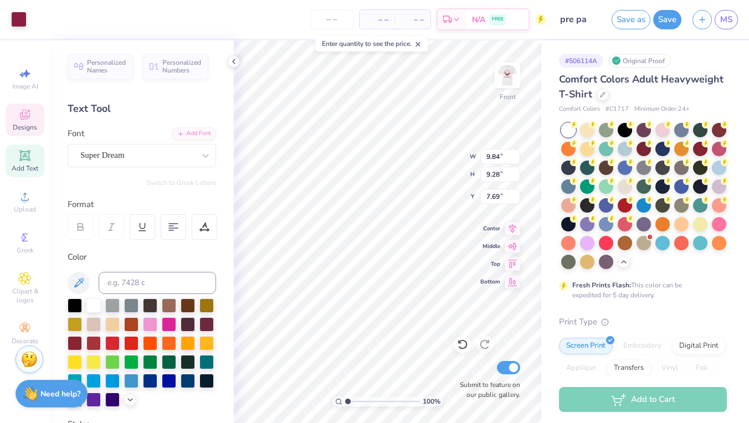
click at [375, 10] on div "– – Per Item" at bounding box center [377, 19] width 35 height 19
click at [383, 21] on span "– –" at bounding box center [377, 20] width 22 height 12
click at [424, 18] on div "– – Total" at bounding box center [412, 19] width 35 height 19
click at [415, 21] on span "– –" at bounding box center [413, 20] width 22 height 12
click at [326, 22] on input "number" at bounding box center [331, 19] width 43 height 20
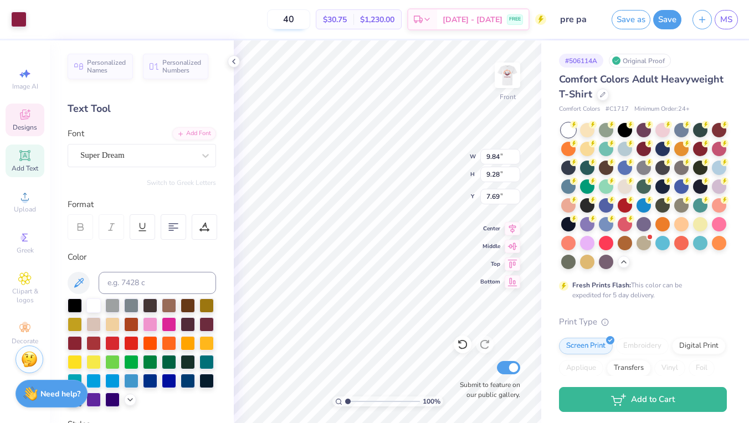
click at [310, 24] on input "40" at bounding box center [288, 19] width 43 height 20
type input "4"
click at [308, 21] on input "60" at bounding box center [288, 19] width 43 height 20
click at [150, 326] on div at bounding box center [150, 323] width 14 height 14
click at [232, 274] on div "Personalized Names Personalized Numbers Text Tool Add Font Font Super Dream Swi…" at bounding box center [142, 231] width 184 height 383
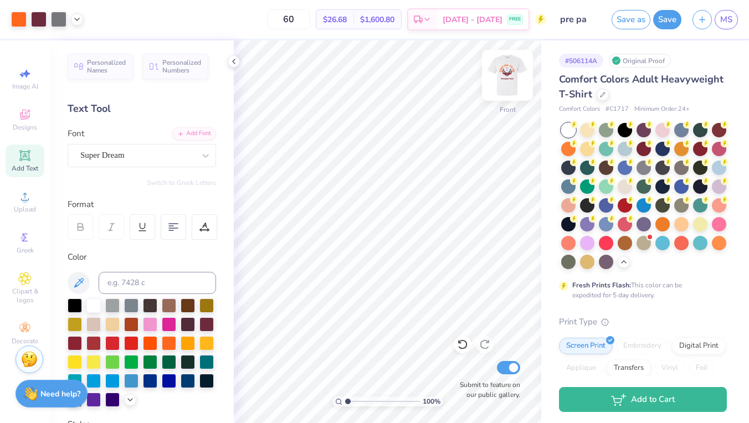
click at [507, 66] on img at bounding box center [507, 75] width 44 height 44
drag, startPoint x: 290, startPoint y: 21, endPoint x: 327, endPoint y: 20, distance: 36.6
click at [327, 21] on div "60 $26.68 Per Item $1,600.80 Total Est. Delivery [DATE] - [DATE] FREE" at bounding box center [318, 19] width 458 height 39
type input "100"
click at [658, 24] on button "Save" at bounding box center [667, 17] width 28 height 19
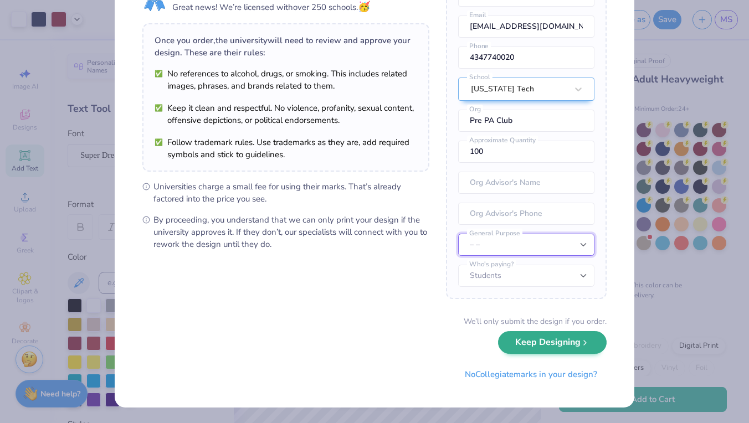
scroll to position [59, 0]
click at [527, 339] on button "Keep Designing" at bounding box center [552, 343] width 109 height 23
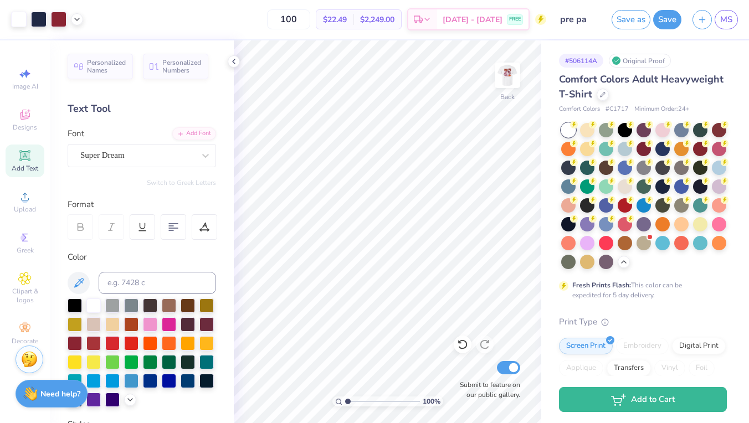
scroll to position [0, 0]
click at [698, 24] on button "button" at bounding box center [702, 17] width 19 height 19
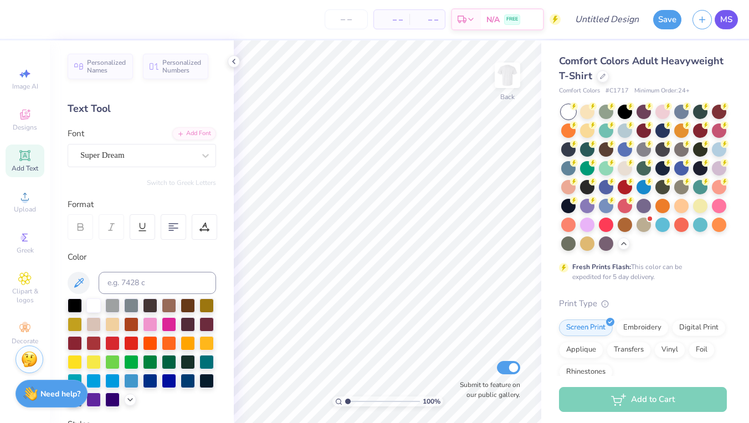
click at [718, 22] on link "MS" at bounding box center [726, 19] width 23 height 19
click at [19, 114] on icon at bounding box center [24, 114] width 13 height 13
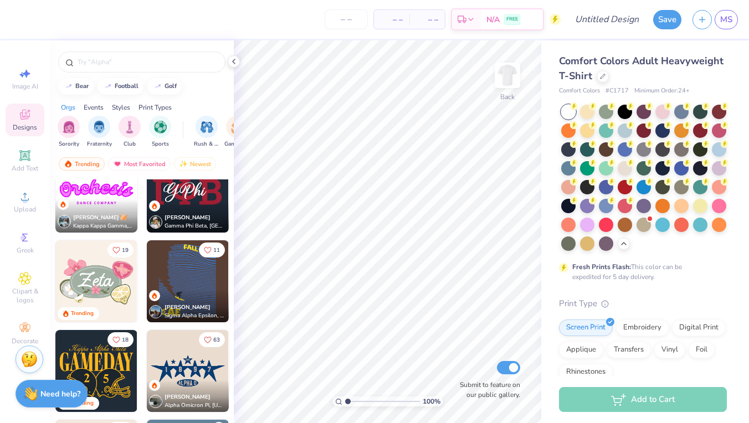
scroll to position [394, 0]
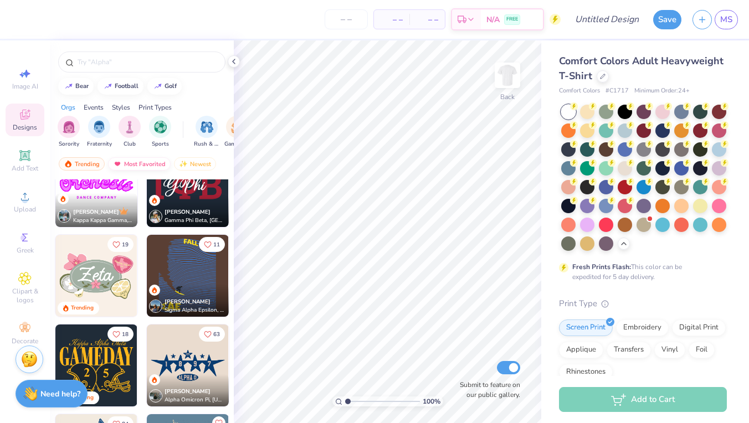
click at [128, 158] on div "Most Favorited" at bounding box center [139, 163] width 63 height 13
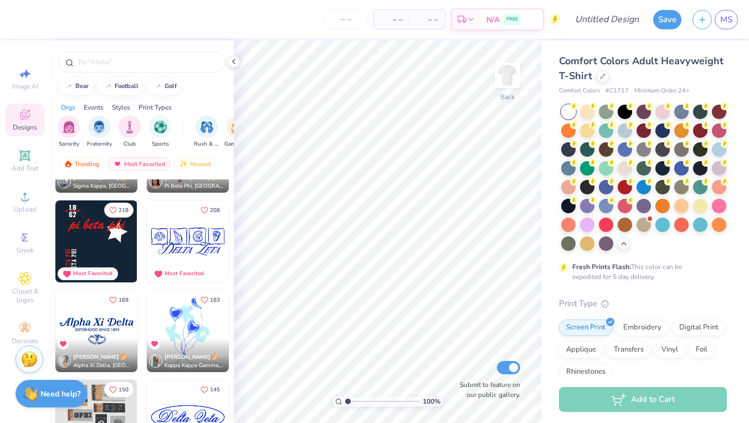
scroll to position [251, 0]
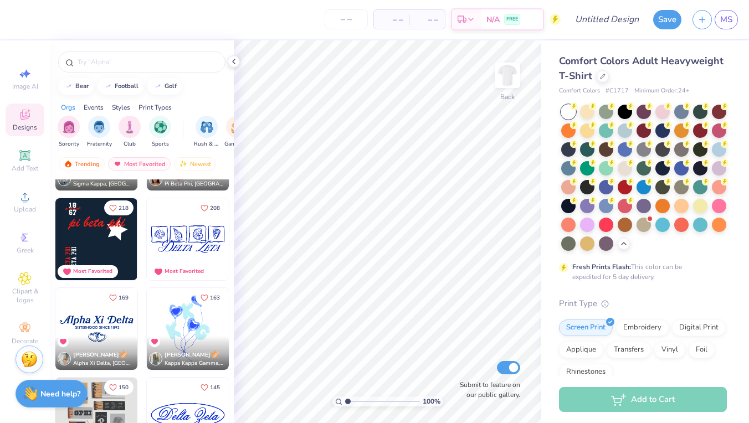
click at [182, 242] on img at bounding box center [188, 239] width 82 height 82
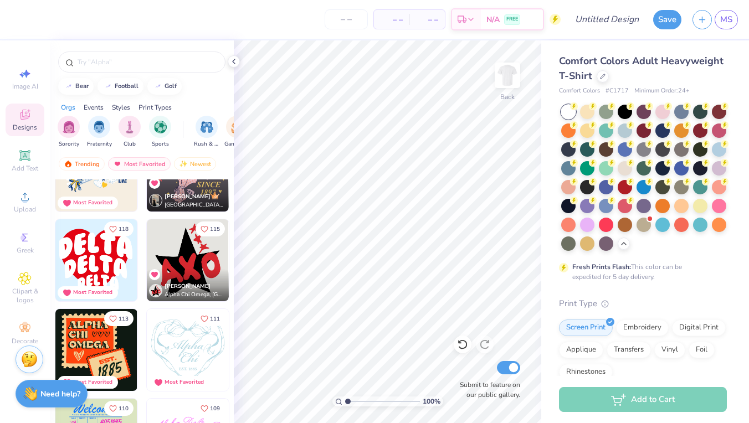
scroll to position [763, 0]
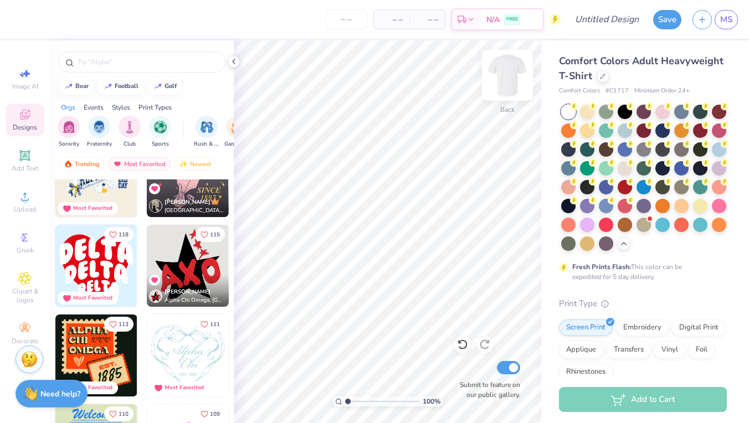
click at [504, 76] on img at bounding box center [507, 75] width 44 height 44
click at [95, 265] on img at bounding box center [96, 266] width 82 height 82
type input "3.67"
click at [513, 229] on icon at bounding box center [513, 227] width 16 height 13
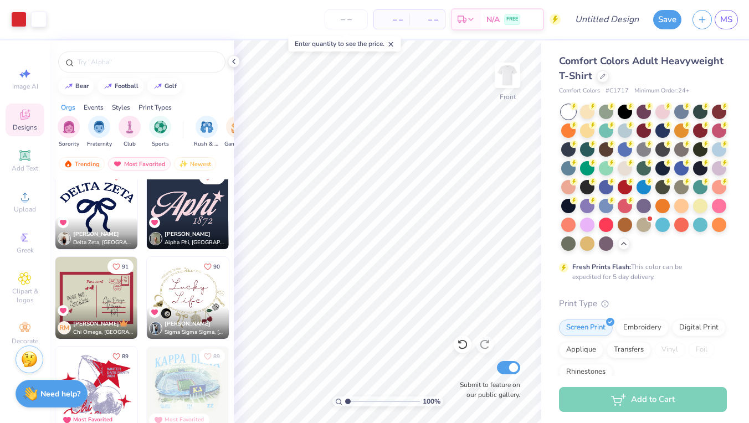
scroll to position [1270, 0]
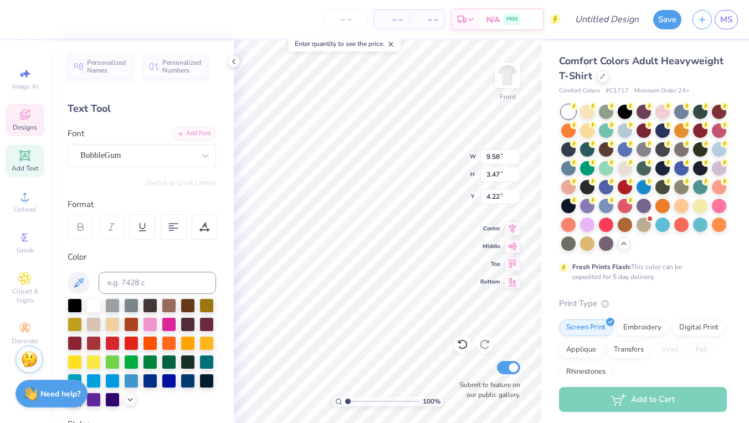
type input "4.38"
type textarea "D"
type textarea "PRE"
type input "8.13"
type input "3.09"
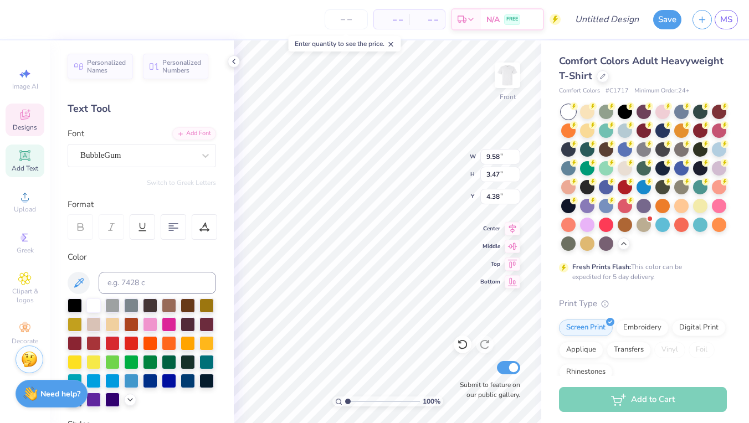
type input "7.16"
type textarea "PA"
type input "5.34"
type input "2.03"
type input "9.75"
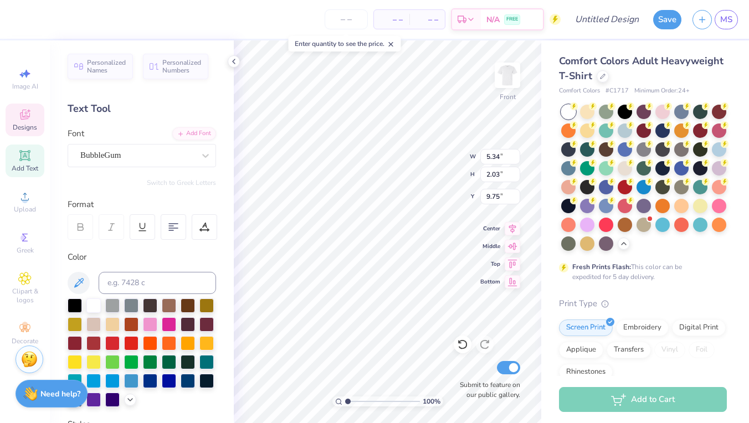
type textarea "Club"
type input "9.20"
type input "8.36"
type input "3.67"
click at [76, 344] on div at bounding box center [75, 342] width 14 height 14
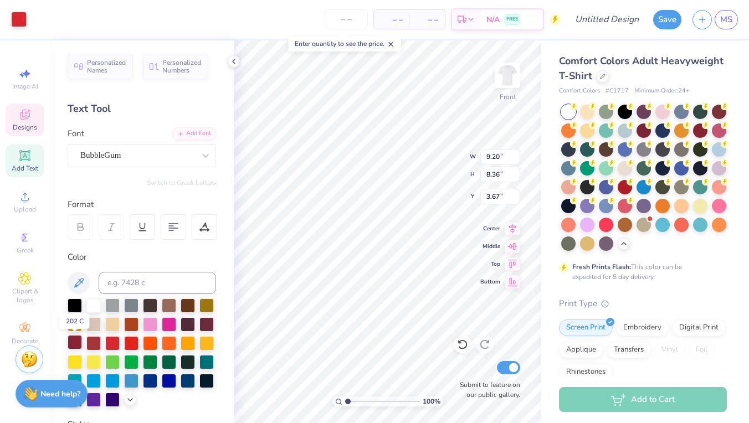
click at [75, 344] on div at bounding box center [75, 342] width 14 height 14
type input "9.99"
click at [76, 340] on div at bounding box center [75, 342] width 14 height 14
click at [77, 340] on div at bounding box center [75, 342] width 14 height 14
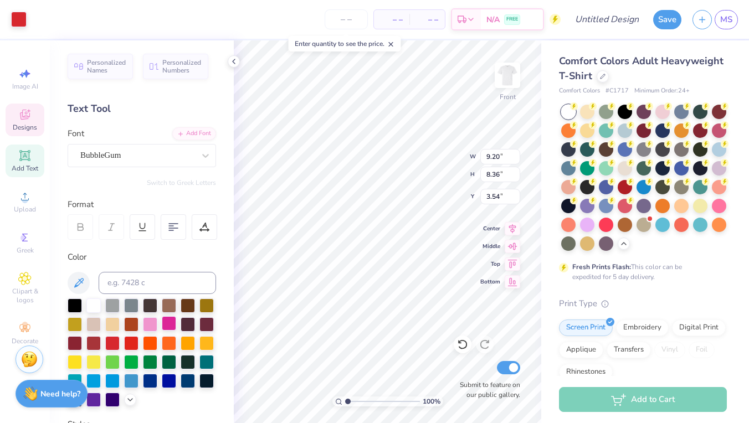
click at [162, 326] on div at bounding box center [169, 323] width 14 height 14
click at [69, 341] on div at bounding box center [75, 342] width 14 height 14
type input "17.36"
click at [155, 301] on div at bounding box center [150, 305] width 14 height 14
click at [17, 291] on span "Clipart & logos" at bounding box center [25, 296] width 39 height 18
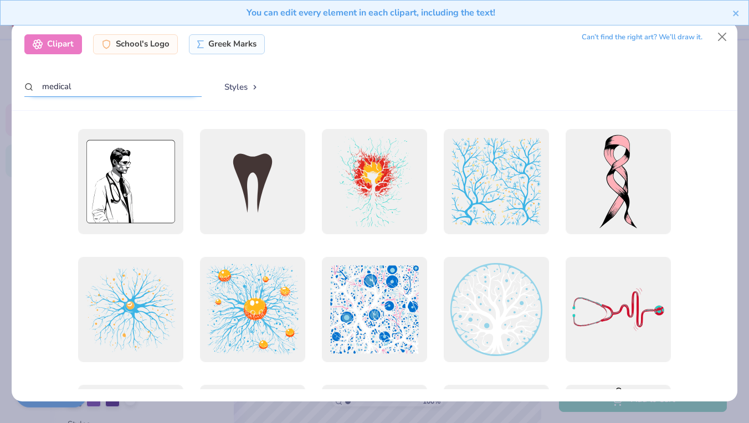
click at [91, 81] on input "medical" at bounding box center [112, 86] width 177 height 21
drag, startPoint x: 91, startPoint y: 81, endPoint x: 0, endPoint y: 81, distance: 91.4
click at [0, 81] on div "Clipart School's Logo Greek Marks Can’t find the right art? We’ll draw it. medi…" at bounding box center [374, 211] width 749 height 423
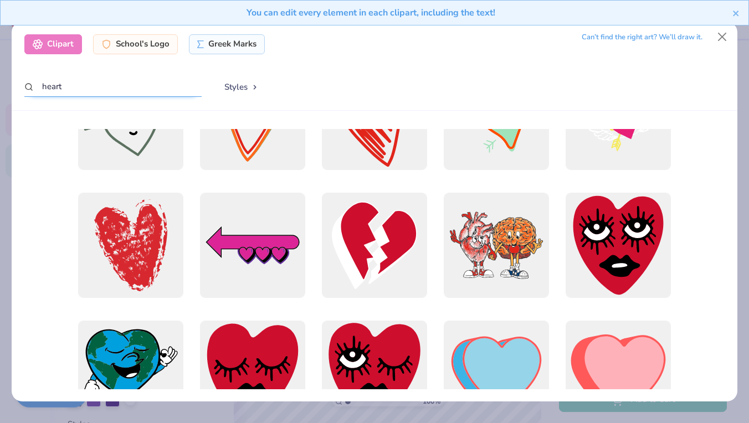
scroll to position [452, 0]
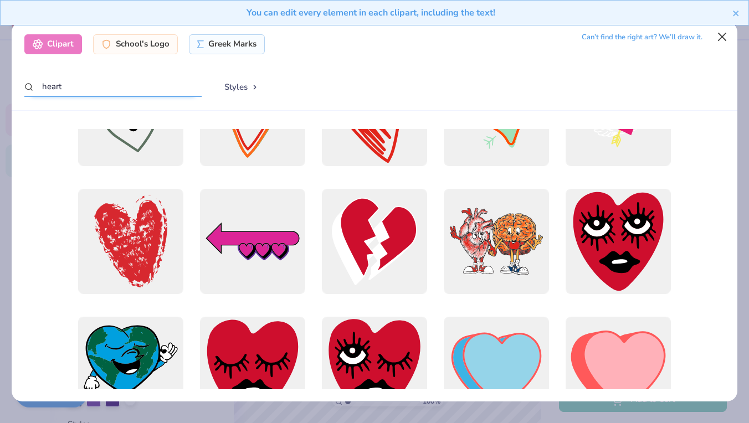
type input "heart"
click at [720, 43] on button "Close" at bounding box center [721, 37] width 21 height 21
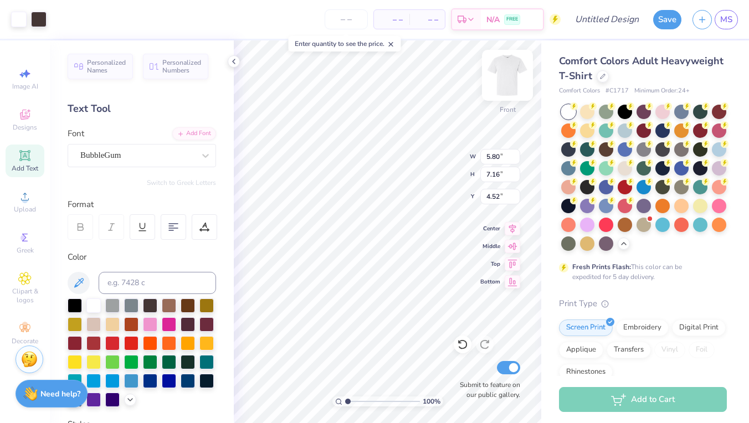
click at [512, 66] on img at bounding box center [507, 75] width 44 height 44
type input "3.60"
type input "7.53"
type input "9.30"
type input "3.20"
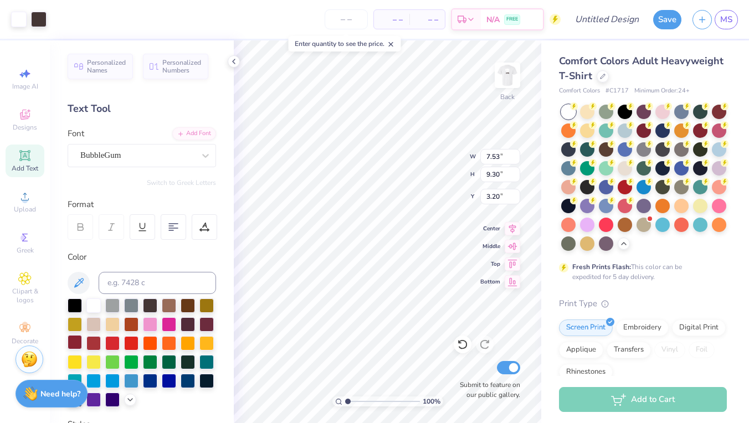
click at [76, 337] on div at bounding box center [75, 342] width 14 height 14
click at [78, 344] on div at bounding box center [75, 342] width 14 height 14
click at [68, 339] on div at bounding box center [75, 342] width 14 height 14
click at [74, 341] on div at bounding box center [75, 342] width 14 height 14
type input "7.53"
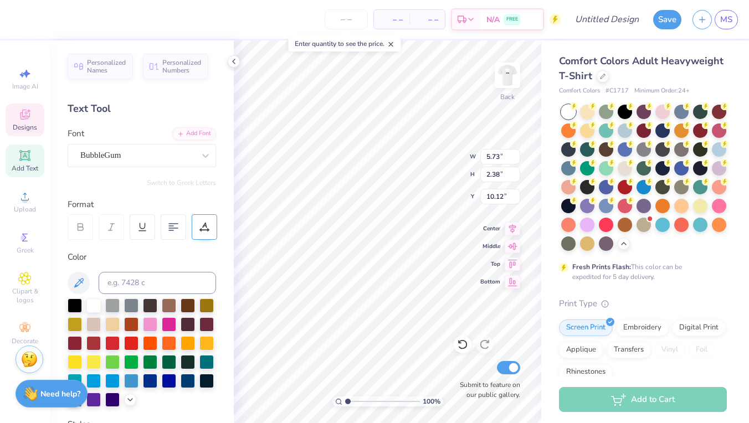
type input "4.15"
type input "3.20"
click at [74, 343] on div at bounding box center [75, 342] width 14 height 14
type input "4.51"
type input "3.35"
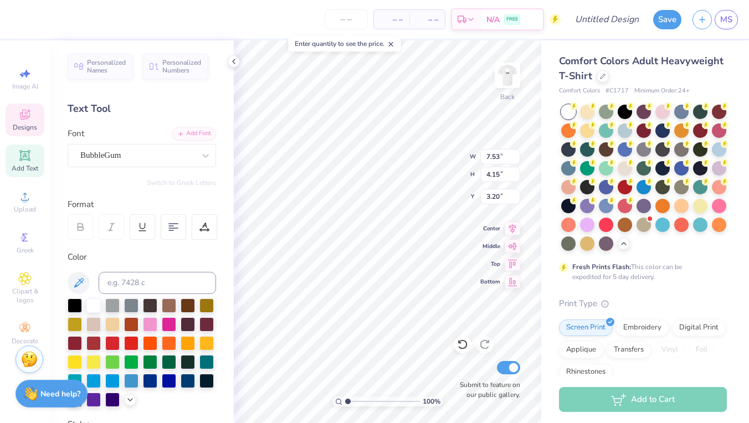
type input "6.96"
click at [150, 344] on div at bounding box center [150, 342] width 14 height 14
type input "4.51"
type input "3.35"
type input "6.78"
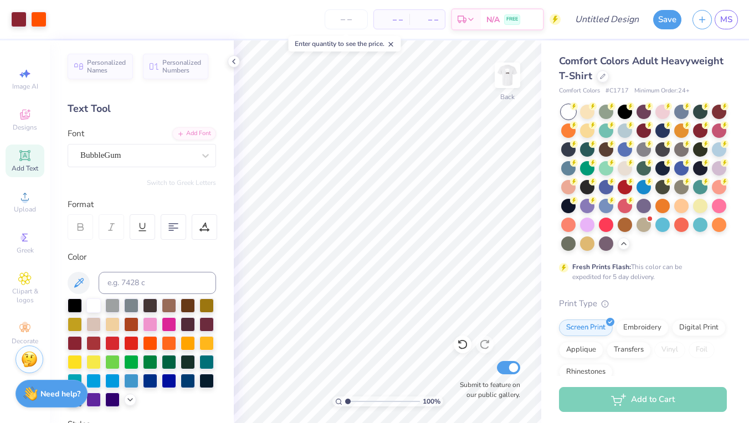
click at [23, 311] on div "Image AI Designs Add Text Upload Greek Clipart & logos Decorate" at bounding box center [25, 207] width 39 height 288
click at [21, 275] on icon at bounding box center [24, 278] width 13 height 13
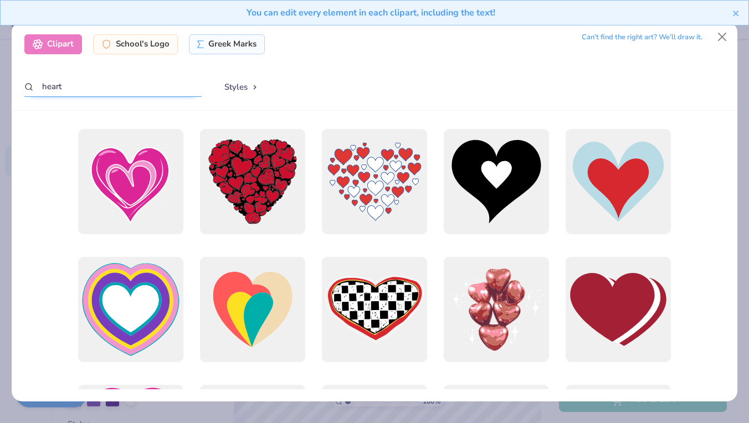
drag, startPoint x: 96, startPoint y: 83, endPoint x: 18, endPoint y: 89, distance: 79.0
click at [18, 89] on div "Clipart School's Logo Greek Marks Can’t find the right art? We’ll draw it. hear…" at bounding box center [374, 66] width 725 height 89
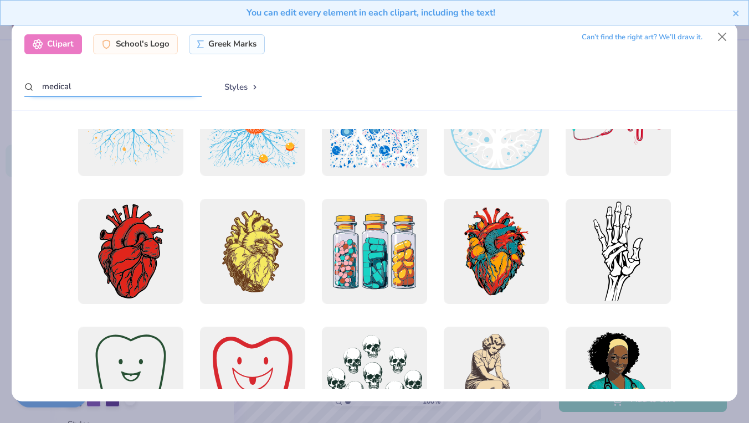
scroll to position [176, 0]
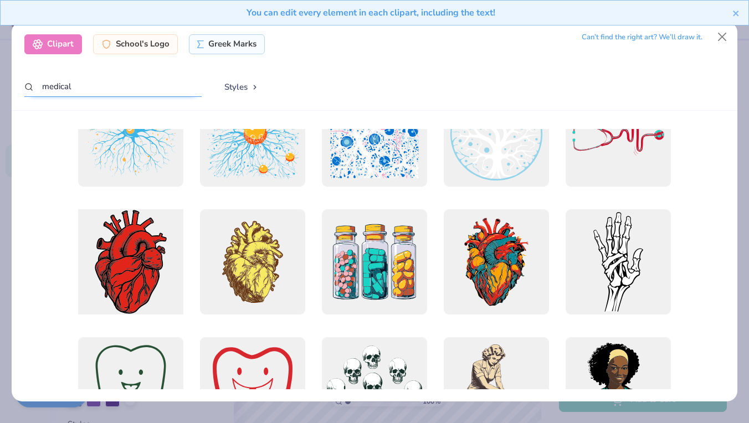
type input "medical"
click at [128, 277] on div at bounding box center [131, 262] width 116 height 116
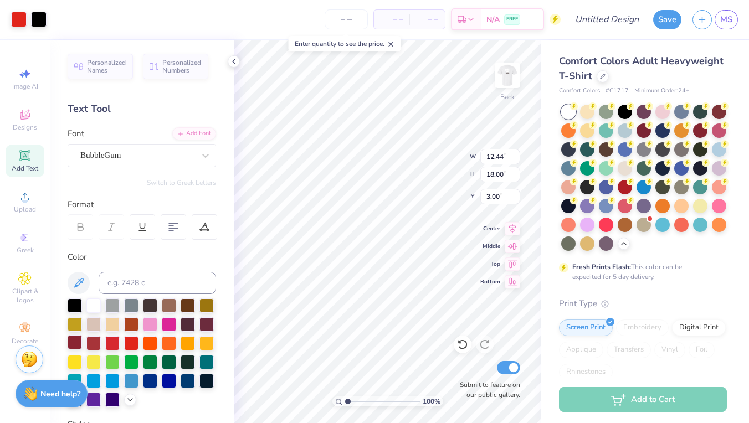
click at [74, 342] on div at bounding box center [75, 342] width 14 height 14
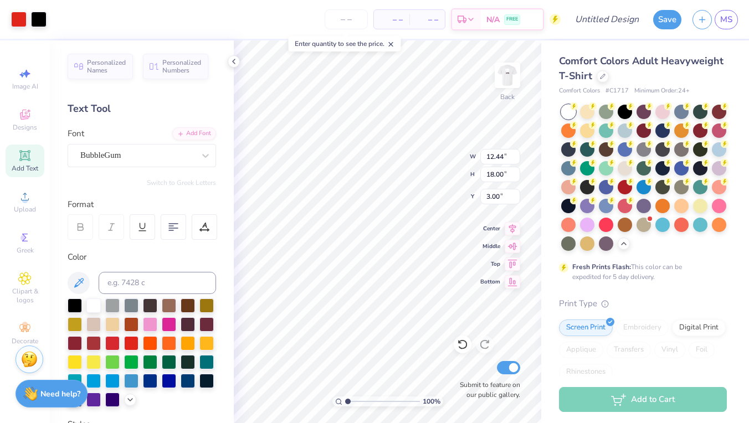
click at [425, 399] on div "100 %" at bounding box center [387, 231] width 383 height 383
type input "4.43"
type input "6.40"
type input "13.85"
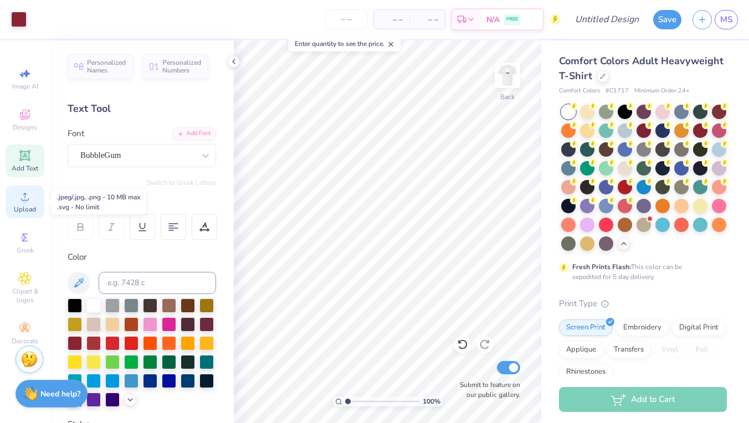
click at [24, 192] on icon at bounding box center [24, 196] width 13 height 13
click at [32, 281] on div "Clipart & logos" at bounding box center [25, 289] width 39 height 42
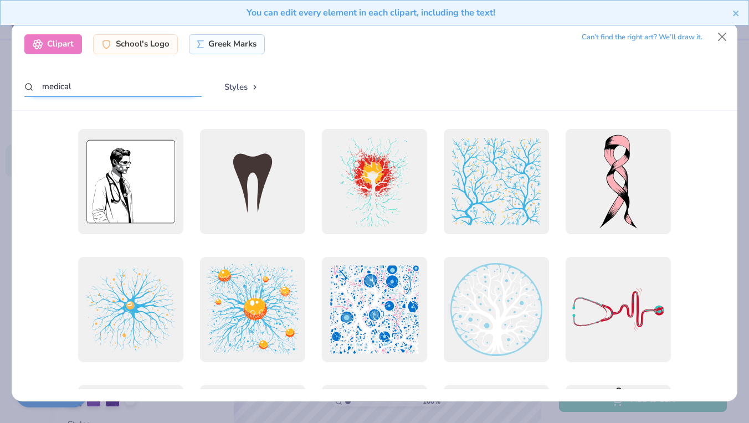
drag, startPoint x: 103, startPoint y: 87, endPoint x: 0, endPoint y: 86, distance: 103.1
click at [0, 86] on div "Clipart School's Logo Greek Marks Can’t find the right art? We’ll draw it. medi…" at bounding box center [374, 211] width 749 height 423
click at [110, 58] on div "Clipart School's Logo Greek Marks Can’t find the right art? We’ll draw it. medi…" at bounding box center [374, 66] width 725 height 89
click at [113, 50] on div "School's Logo" at bounding box center [135, 43] width 85 height 20
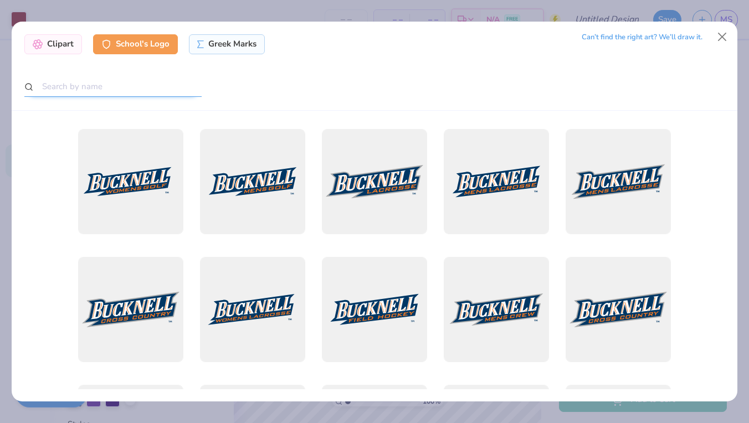
click at [96, 91] on input "text" at bounding box center [112, 86] width 177 height 21
type input "[US_STATE] tech"
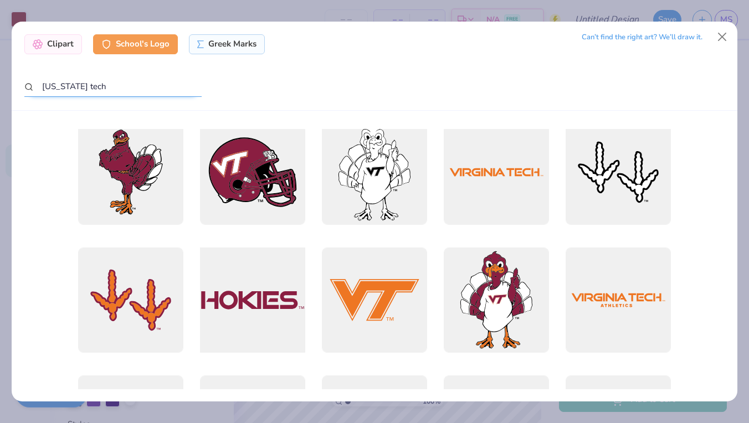
scroll to position [778, 0]
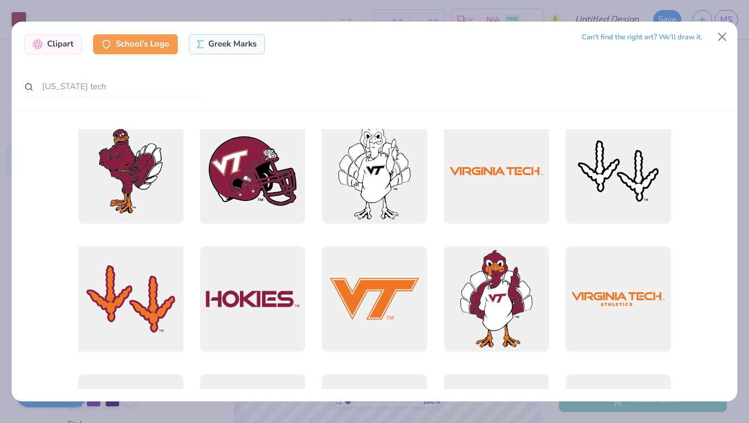
click at [111, 298] on div at bounding box center [131, 299] width 116 height 116
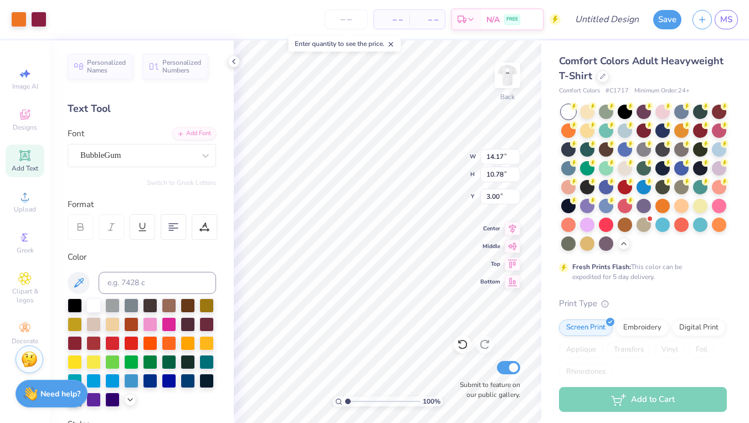
type input "3.22"
type input "2.45"
type input "7.23"
type input "1.81"
type input "1.38"
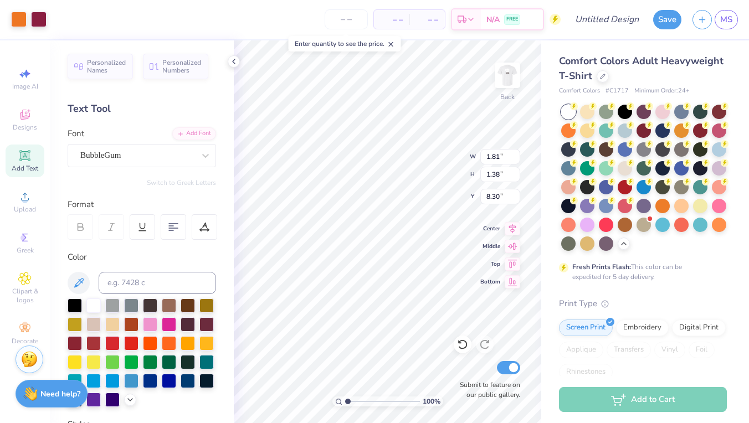
type input "9.18"
click at [19, 112] on icon at bounding box center [24, 114] width 13 height 13
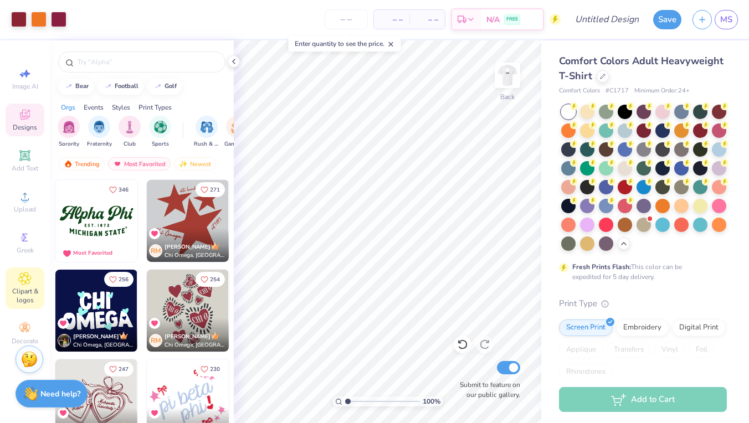
click at [22, 290] on span "Clipart & logos" at bounding box center [25, 296] width 39 height 18
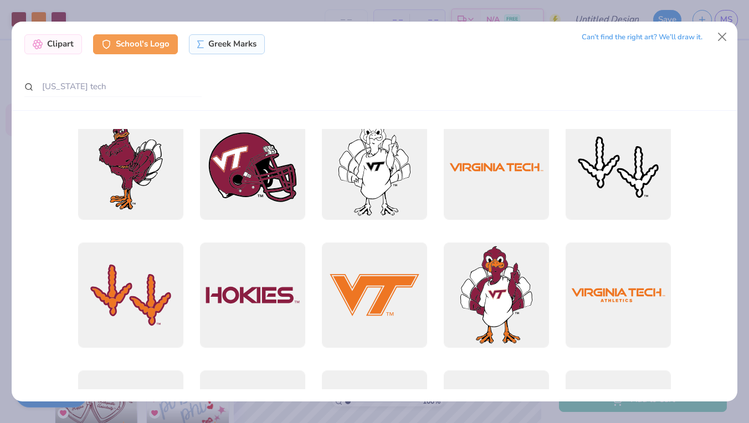
scroll to position [780, 0]
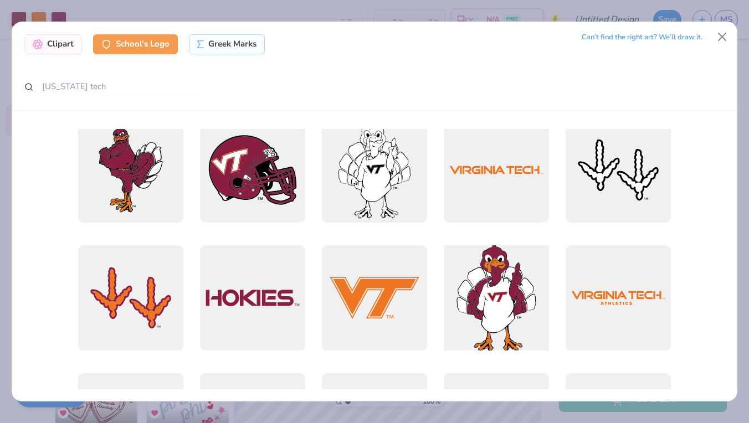
click at [476, 301] on div at bounding box center [497, 298] width 116 height 116
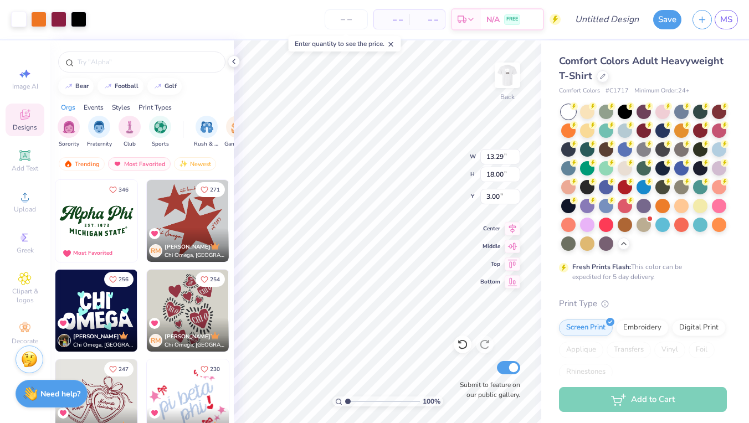
type input "1.94"
type input "2.63"
type input "13.79"
type input "3.69"
type input "5.00"
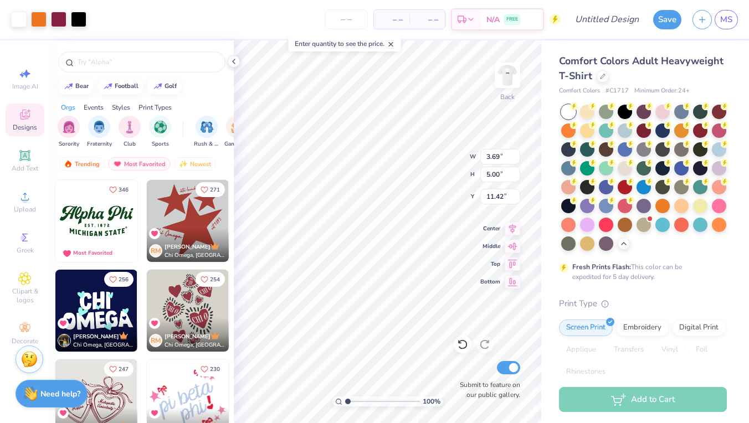
type input "12.83"
type input "9.04"
type input "1.65"
type input "1.66"
type input "9.65"
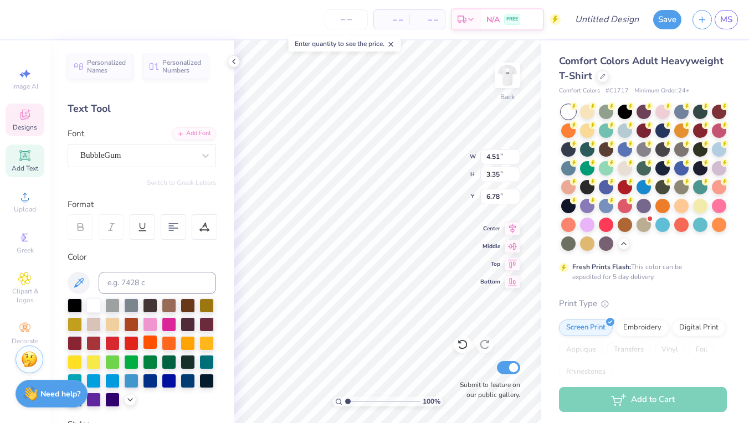
click at [151, 344] on div at bounding box center [150, 342] width 14 height 14
type input "12.50"
type input "1.80"
type input "1.42"
type input "12.59"
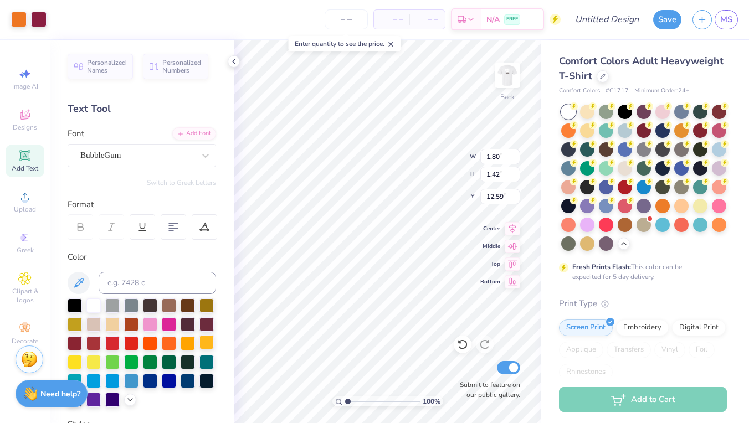
type input "5.73"
type input "2.38"
type input "10.12"
type input "1.80"
type input "1.42"
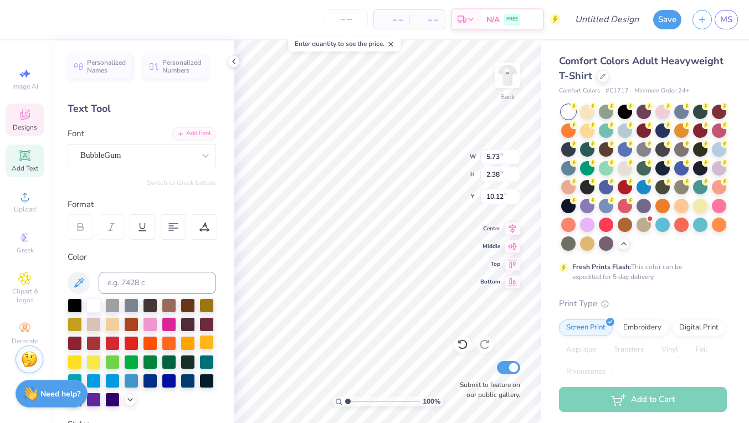
type input "12.59"
type input "1.25"
type input "1.82"
type input "12.50"
type input "12.76"
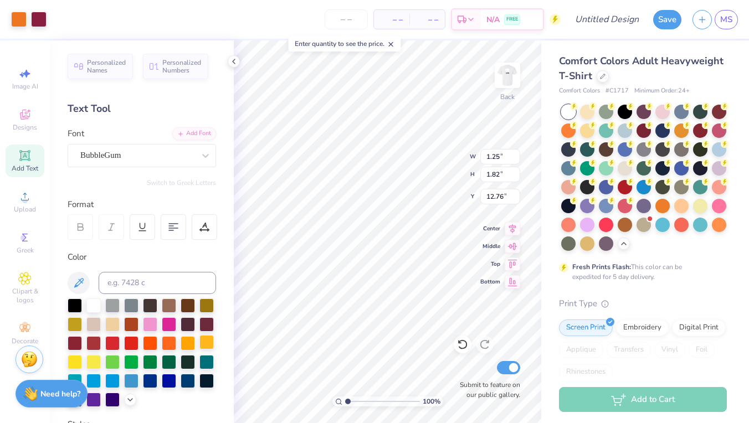
type input "1.30"
type input "1.75"
type input "11.92"
type input "1.25"
type input "1.82"
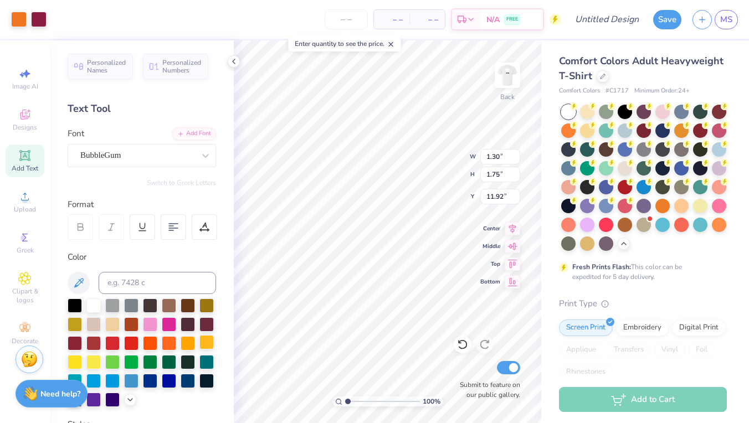
type input "12.76"
type input "1.49"
type input "1.75"
type input "9.57"
type input "5.73"
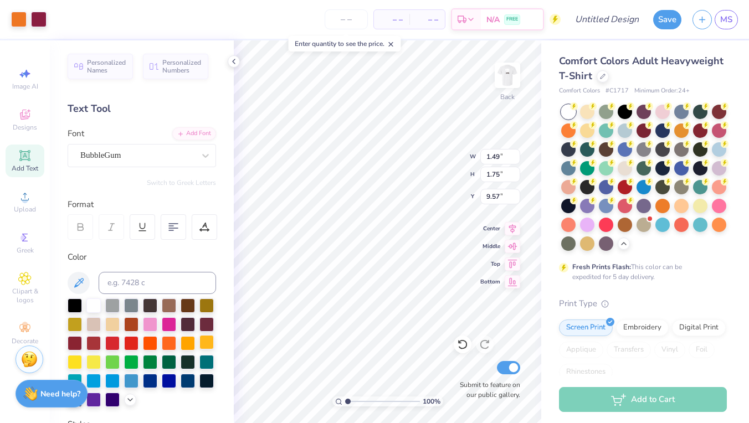
type input "2.38"
click at [513, 262] on icon at bounding box center [512, 262] width 9 height 8
type input "10.42"
type input "1.34"
type input "1.77"
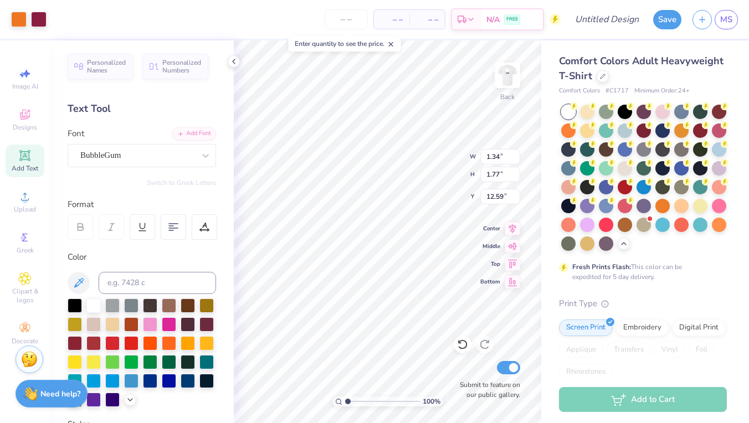
type input "7.35"
type input "1.49"
type input "1.75"
type input "9.11"
click at [449, 149] on div "100 % Back W 1.34 H 1.77 Y 7.35 Center Middle Top Bottom Submit to feature on o…" at bounding box center [388, 231] width 308 height 383
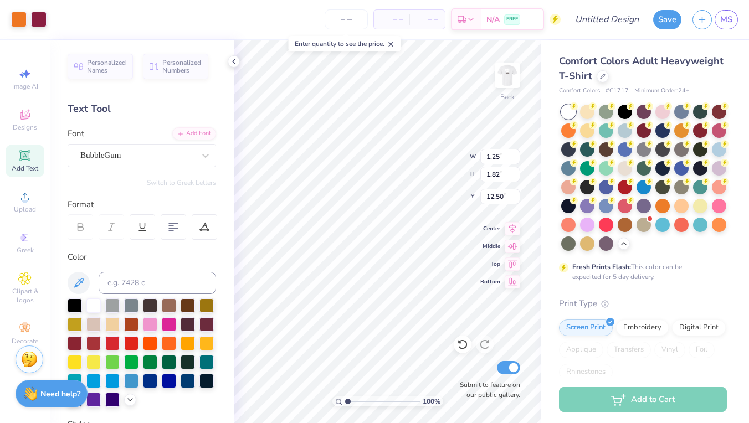
type input "5.87"
type input "1.32"
type input "1.76"
type input "4.78"
type input "12.50"
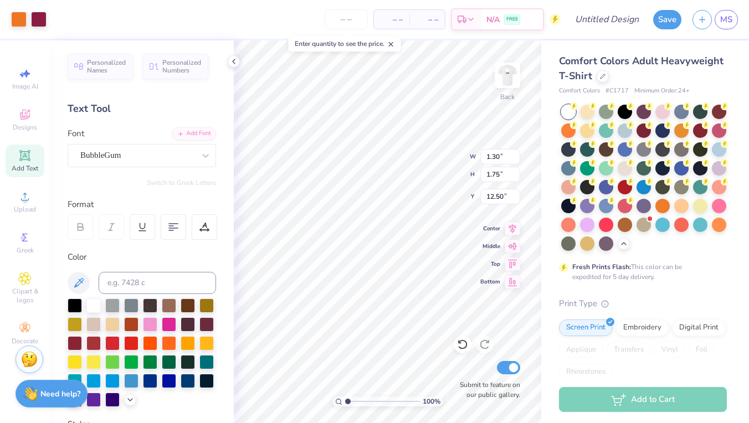
type input "1.49"
type input "9.55"
type input "1.34"
type input "1.77"
type input "6.78"
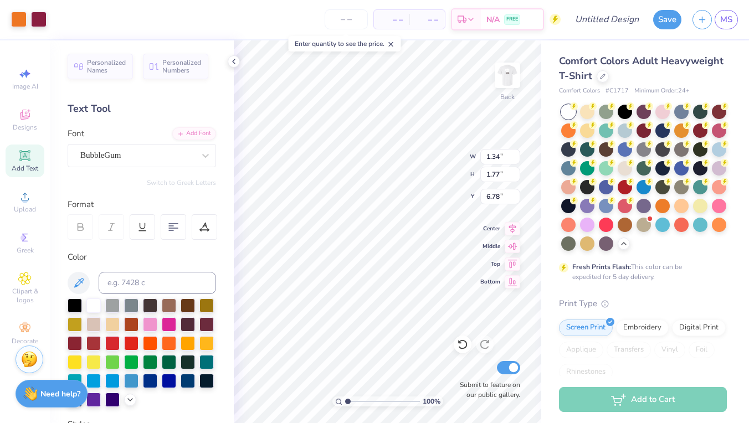
type input "1.32"
type input "1.76"
type input "4.78"
click at [623, 188] on div at bounding box center [625, 186] width 14 height 14
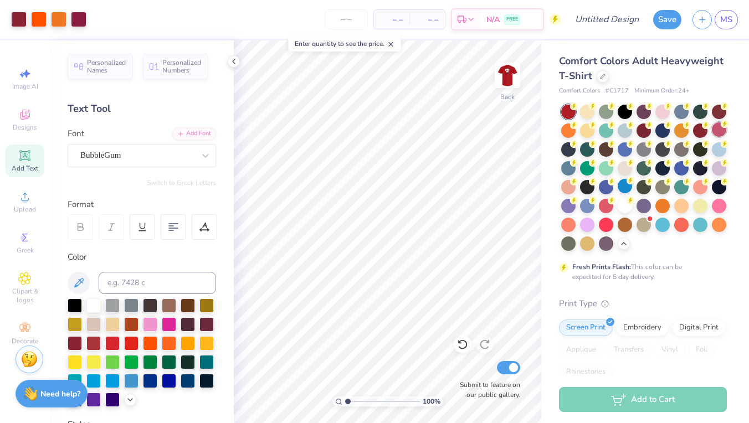
click at [717, 133] on div at bounding box center [719, 129] width 14 height 14
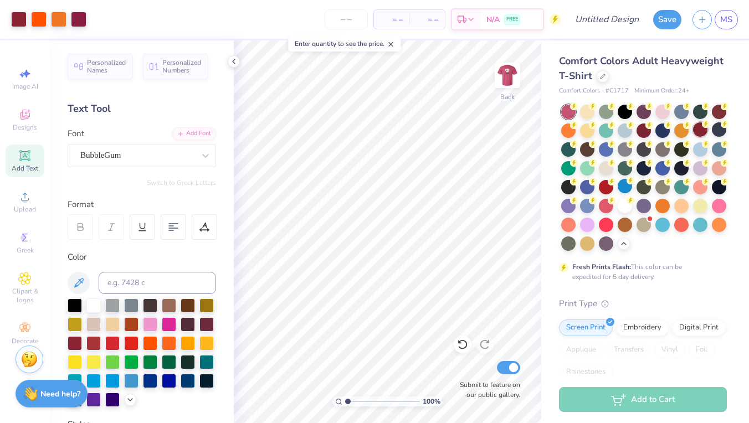
click at [702, 134] on div at bounding box center [700, 129] width 14 height 14
click at [715, 132] on div at bounding box center [719, 129] width 14 height 14
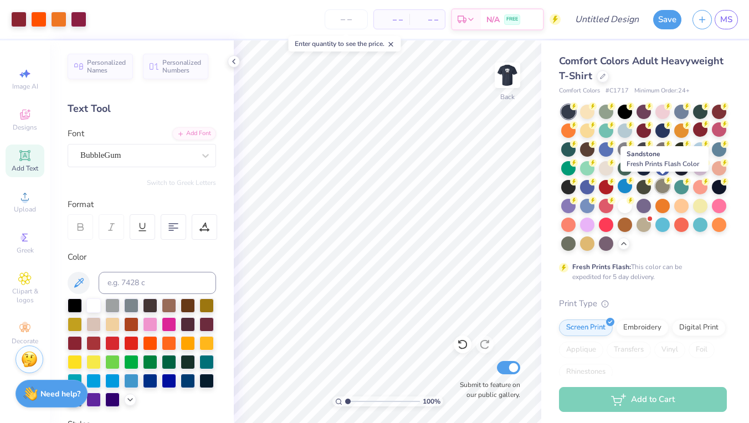
click at [662, 188] on div at bounding box center [662, 186] width 14 height 14
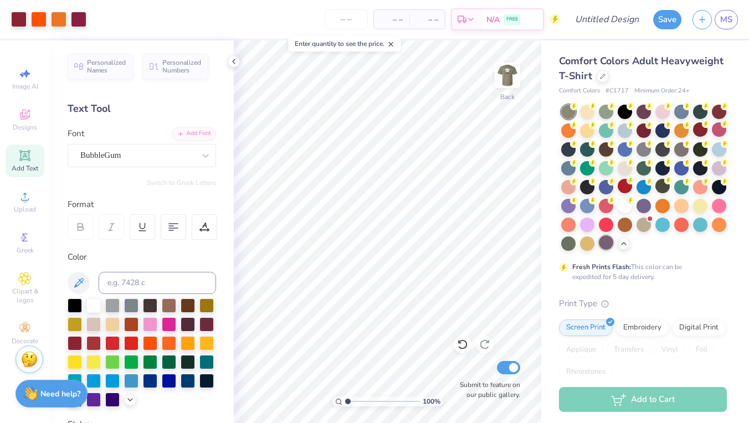
click at [607, 247] on div at bounding box center [606, 242] width 14 height 14
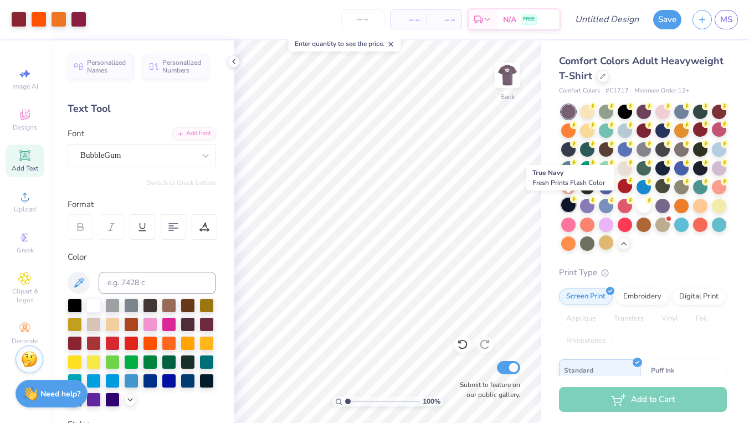
click at [570, 206] on div at bounding box center [568, 205] width 14 height 14
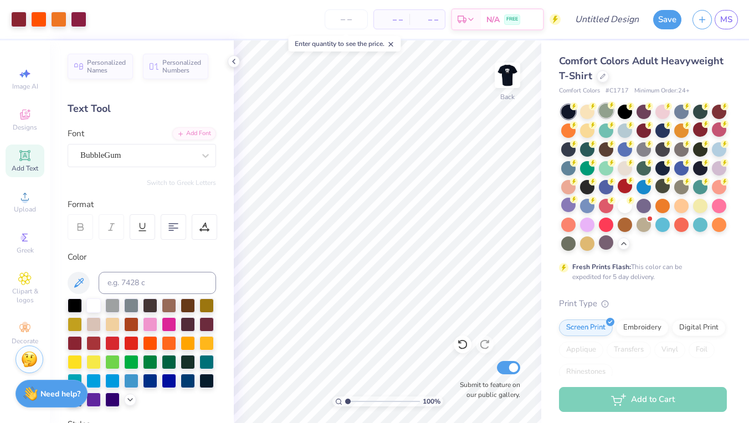
click at [607, 110] on div at bounding box center [606, 111] width 14 height 14
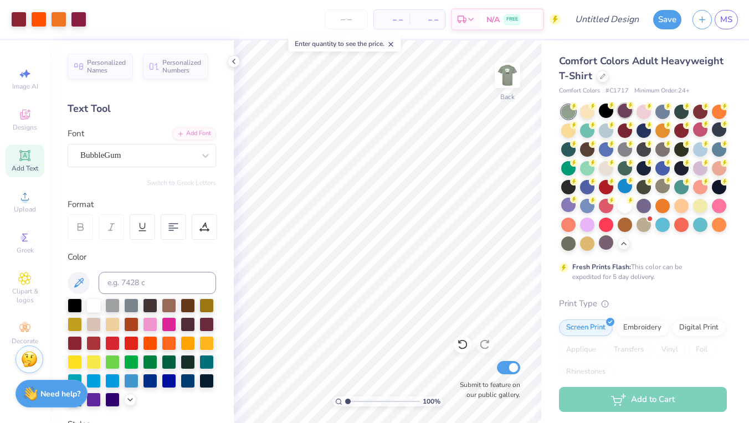
click at [620, 110] on div at bounding box center [625, 111] width 14 height 14
click at [640, 111] on div at bounding box center [644, 111] width 14 height 14
click at [656, 119] on div at bounding box center [644, 178] width 166 height 146
click at [662, 115] on div at bounding box center [662, 111] width 14 height 14
click at [681, 112] on div at bounding box center [681, 111] width 14 height 14
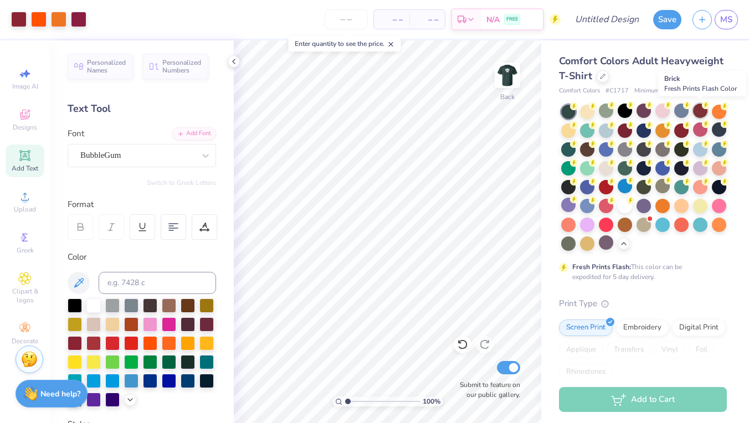
click at [697, 111] on div at bounding box center [700, 111] width 14 height 14
click at [569, 131] on div at bounding box center [568, 129] width 14 height 14
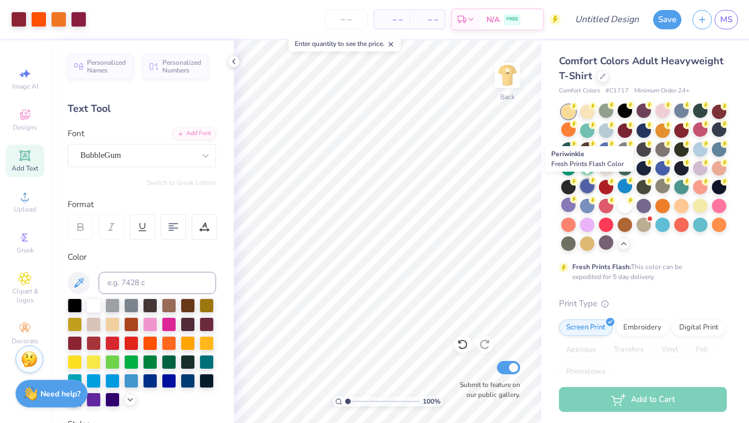
click at [585, 188] on div at bounding box center [587, 186] width 14 height 14
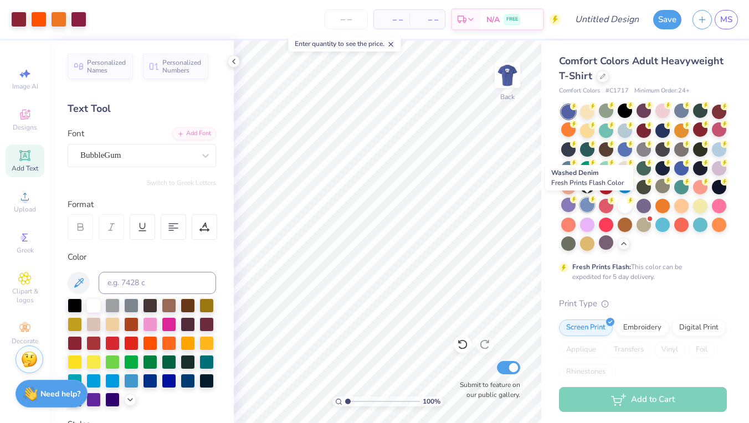
click at [586, 206] on div at bounding box center [587, 205] width 14 height 14
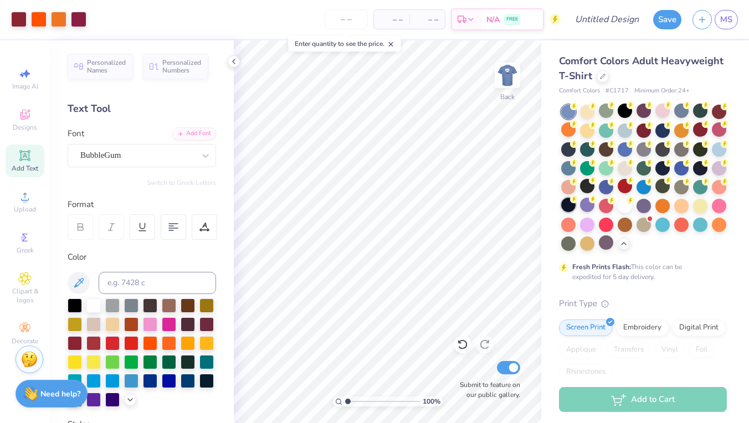
click at [566, 203] on div at bounding box center [568, 205] width 14 height 14
click at [627, 167] on div at bounding box center [625, 167] width 14 height 14
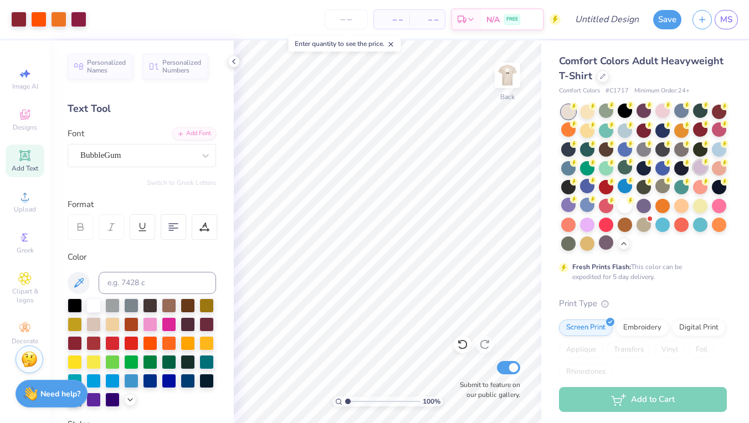
click at [697, 171] on div at bounding box center [700, 167] width 14 height 14
click at [719, 150] on div at bounding box center [719, 148] width 14 height 14
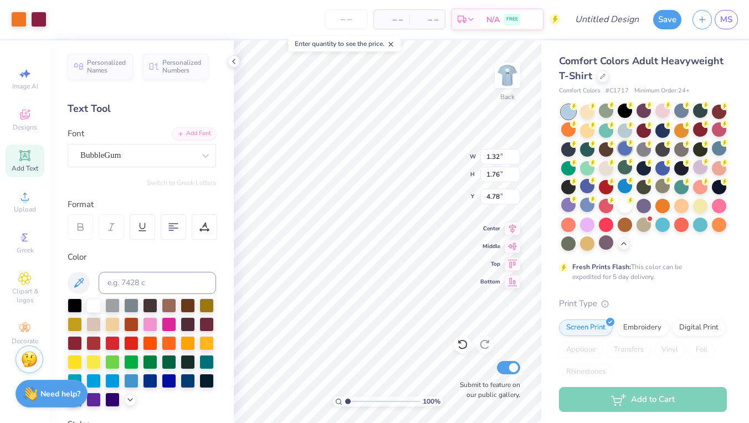
type input "4.69"
click at [603, 240] on div at bounding box center [606, 242] width 14 height 14
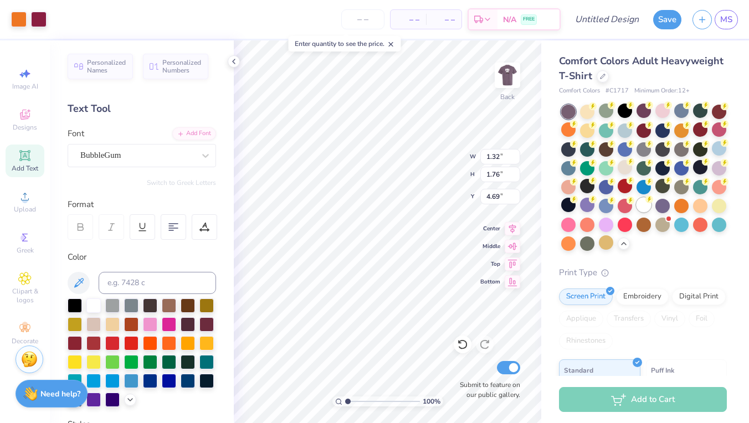
click at [643, 202] on div at bounding box center [644, 205] width 14 height 14
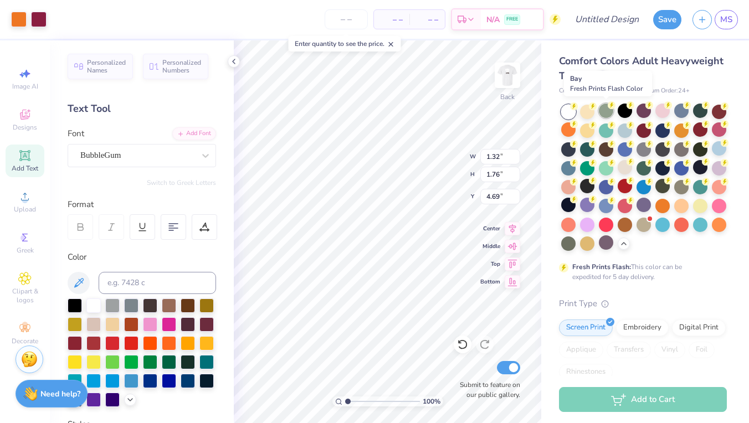
click at [607, 114] on div at bounding box center [606, 111] width 14 height 14
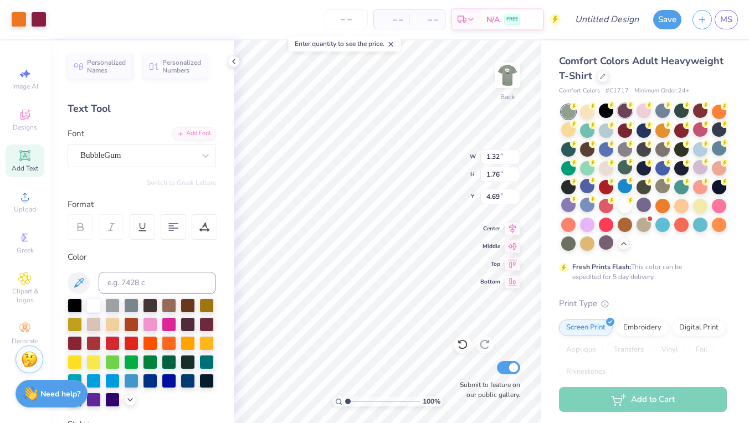
click at [626, 106] on div at bounding box center [625, 111] width 14 height 14
click at [621, 110] on div at bounding box center [625, 111] width 14 height 14
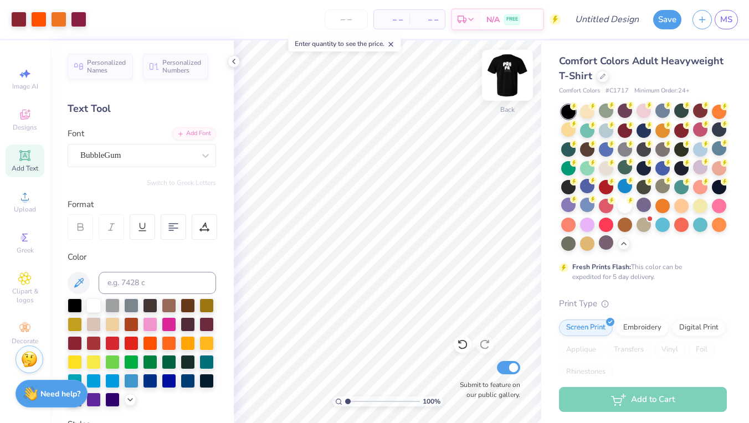
click at [514, 74] on img at bounding box center [507, 75] width 44 height 44
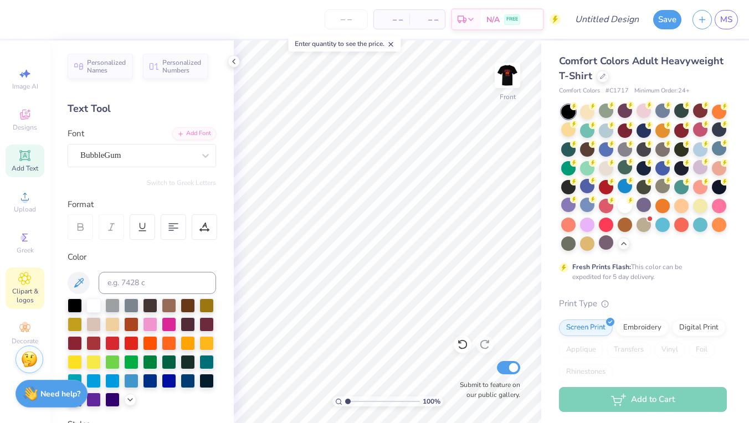
click at [29, 274] on icon at bounding box center [24, 278] width 13 height 13
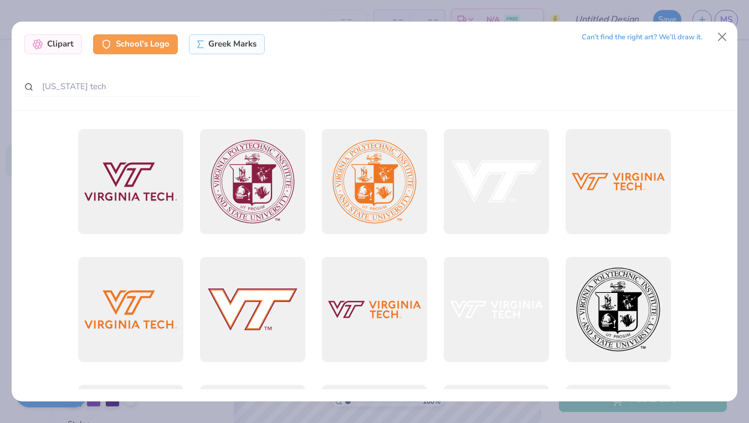
scroll to position [0, 0]
click at [121, 87] on input "[US_STATE] tech" at bounding box center [112, 86] width 177 height 21
drag, startPoint x: 125, startPoint y: 79, endPoint x: 10, endPoint y: 79, distance: 115.2
click at [10, 79] on div "Clipart School's Logo Greek Marks Can’t find the right art? We’ll draw it. [US_…" at bounding box center [374, 211] width 749 height 423
click at [39, 39] on icon at bounding box center [37, 42] width 9 height 9
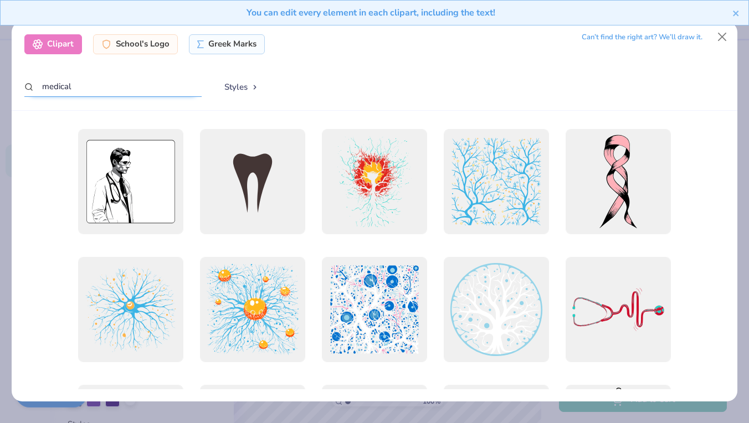
click at [78, 88] on input "medical" at bounding box center [112, 86] width 177 height 21
click at [724, 34] on button "Close" at bounding box center [721, 37] width 21 height 21
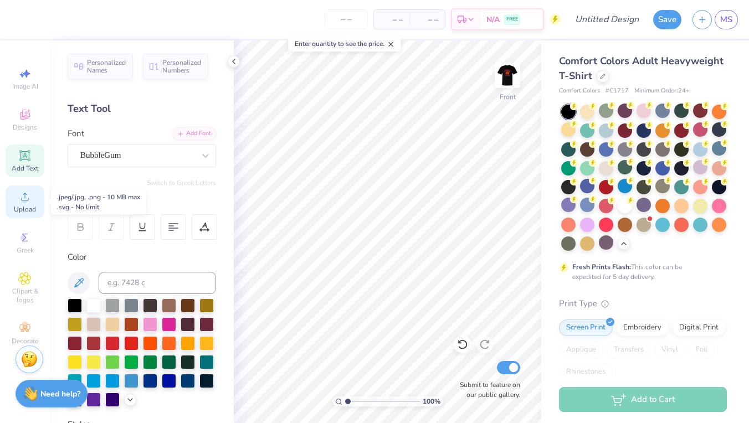
click at [35, 208] on span "Upload" at bounding box center [25, 209] width 22 height 9
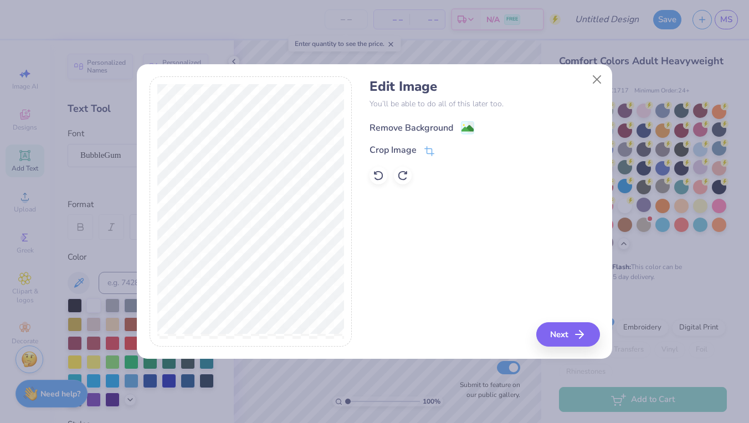
click at [421, 125] on div "Remove Background" at bounding box center [412, 127] width 84 height 13
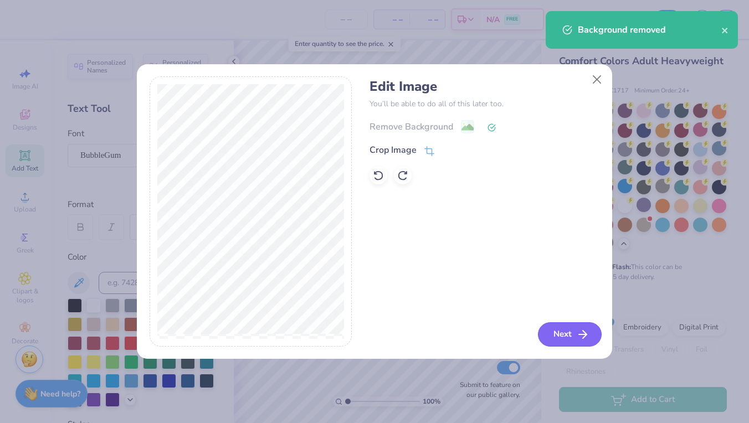
click at [567, 328] on button "Next" at bounding box center [570, 334] width 64 height 24
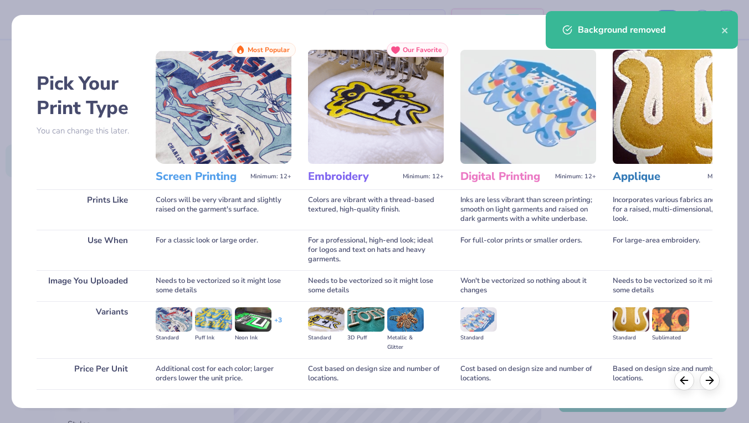
click at [725, 23] on div "Background removed" at bounding box center [642, 30] width 192 height 38
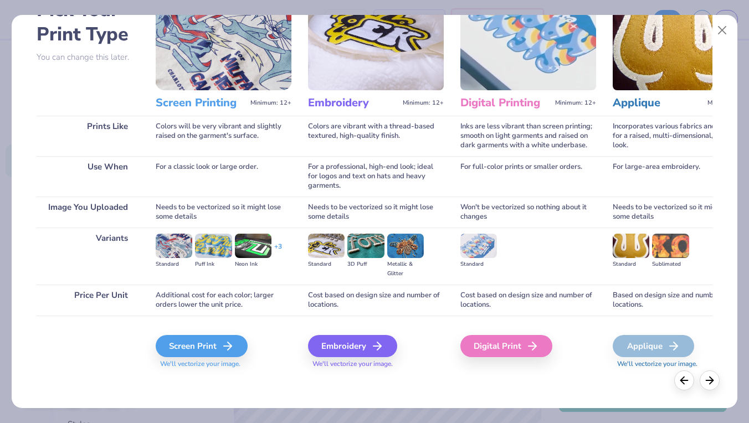
scroll to position [74, 0]
click at [192, 344] on div "Screen Print" at bounding box center [203, 346] width 92 height 22
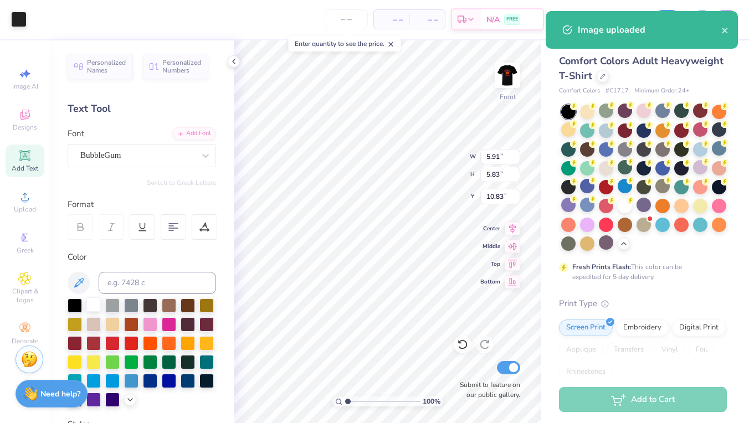
click at [95, 308] on div at bounding box center [93, 305] width 14 height 14
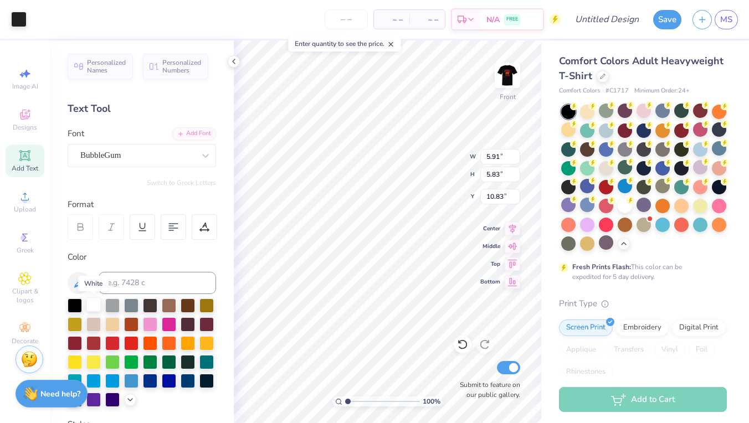
click at [93, 306] on div at bounding box center [93, 305] width 14 height 14
click at [622, 204] on div at bounding box center [625, 205] width 14 height 14
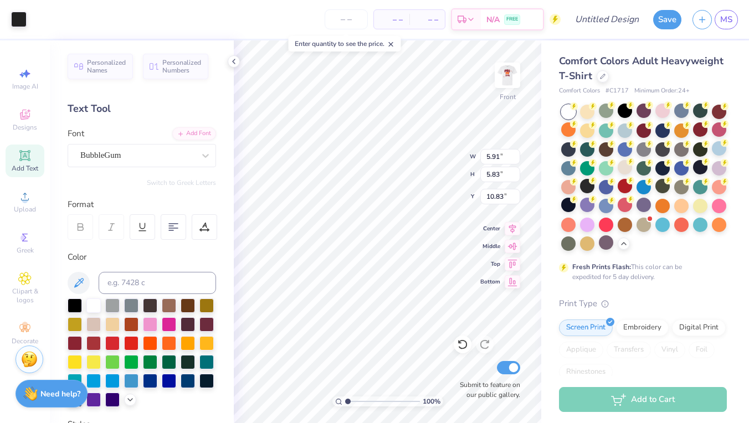
type input "7.92"
click at [18, 204] on div "Upload" at bounding box center [25, 202] width 39 height 33
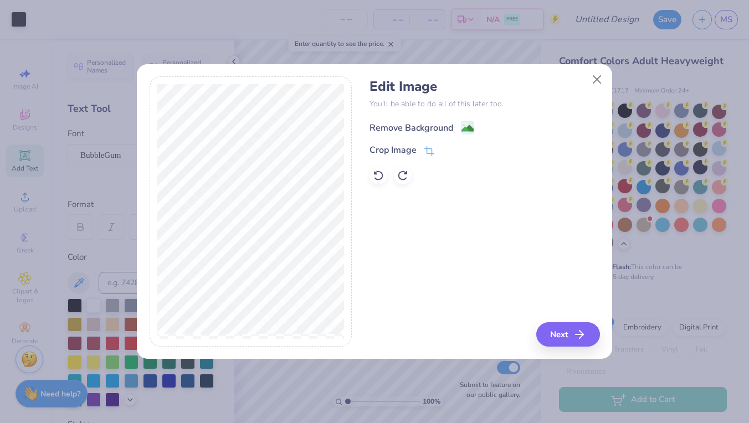
click at [430, 131] on div "Remove Background" at bounding box center [412, 127] width 84 height 13
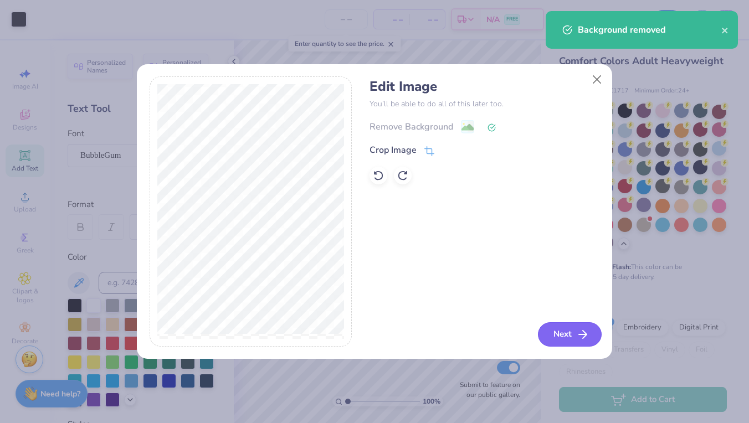
click at [568, 339] on button "Next" at bounding box center [570, 334] width 64 height 24
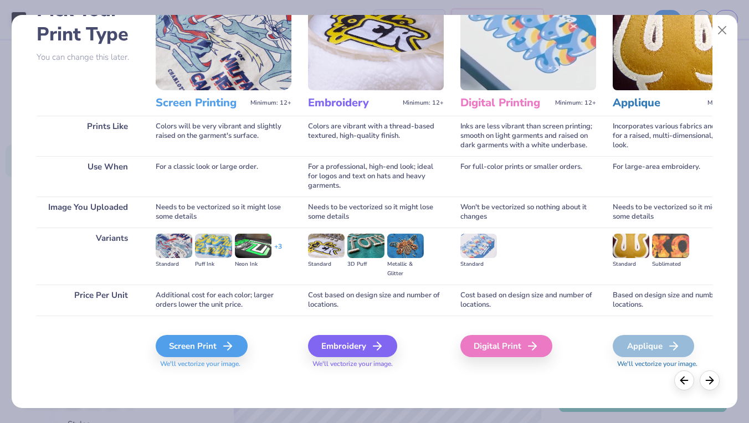
click at [182, 334] on div "Screen Print We'll vectorize your image." at bounding box center [224, 345] width 136 height 59
click at [186, 343] on div "Screen Print" at bounding box center [203, 346] width 92 height 22
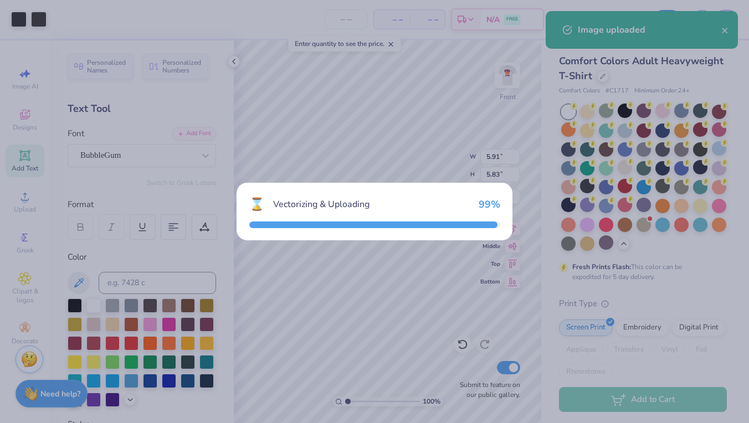
type input "5.68"
type input "6.00"
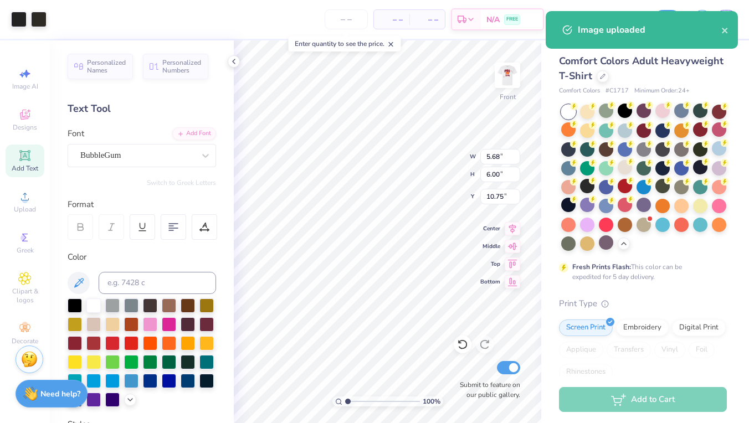
type input "16.43"
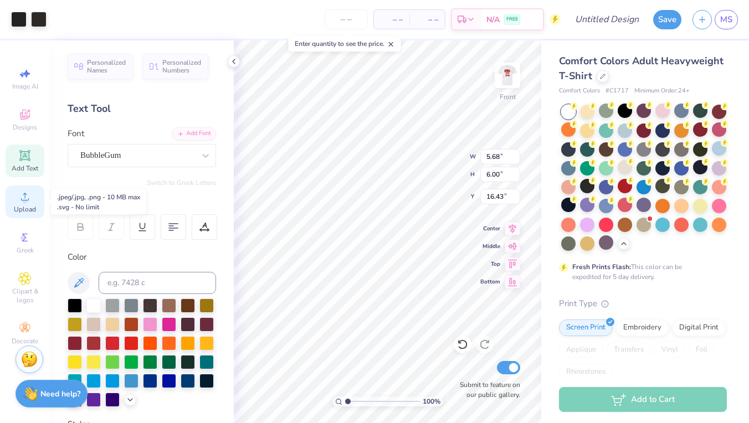
click at [29, 208] on span "Upload" at bounding box center [25, 209] width 22 height 9
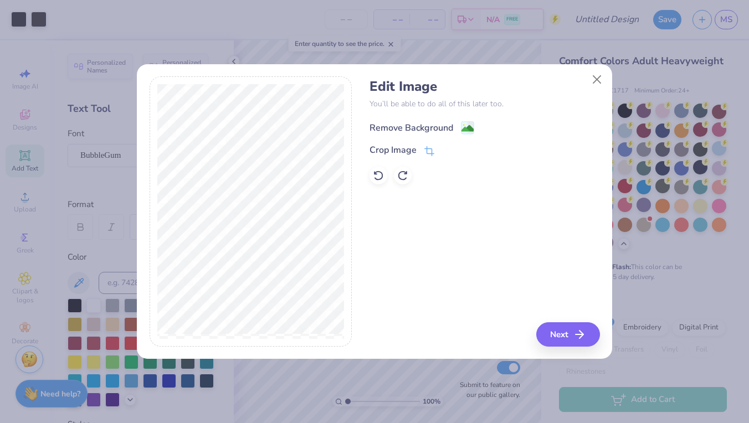
click at [413, 129] on div "Remove Background" at bounding box center [412, 127] width 84 height 13
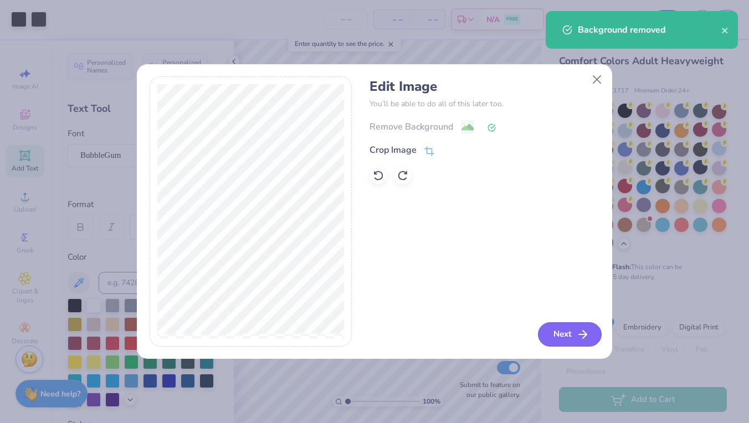
click at [554, 329] on button "Next" at bounding box center [570, 334] width 64 height 24
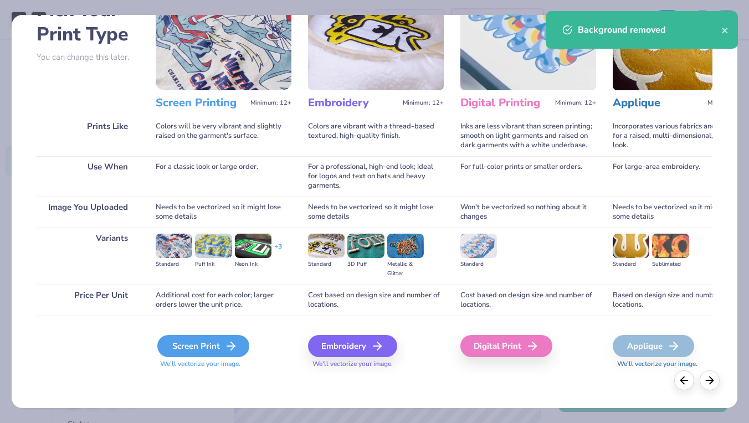
click at [221, 346] on div "Screen Print" at bounding box center [203, 346] width 92 height 22
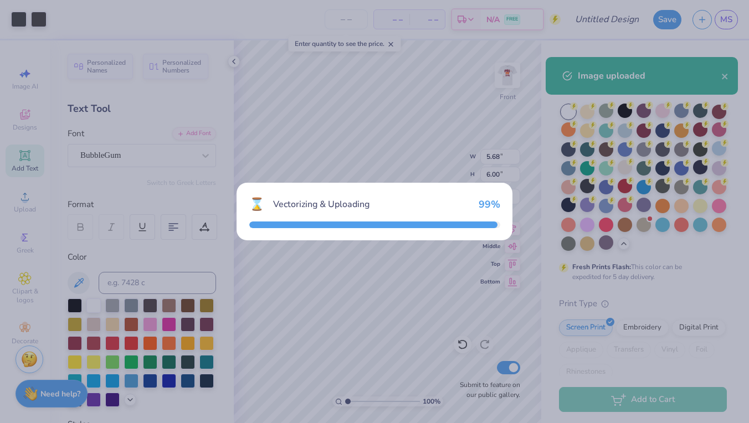
type input "5.20"
type input "6.11"
type input "10.69"
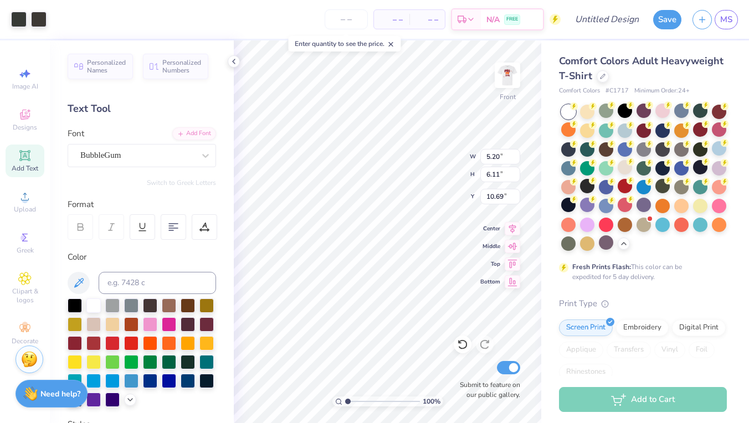
type input "2.59"
type input "3.05"
type input "13.76"
type input "2.80"
type input "3.29"
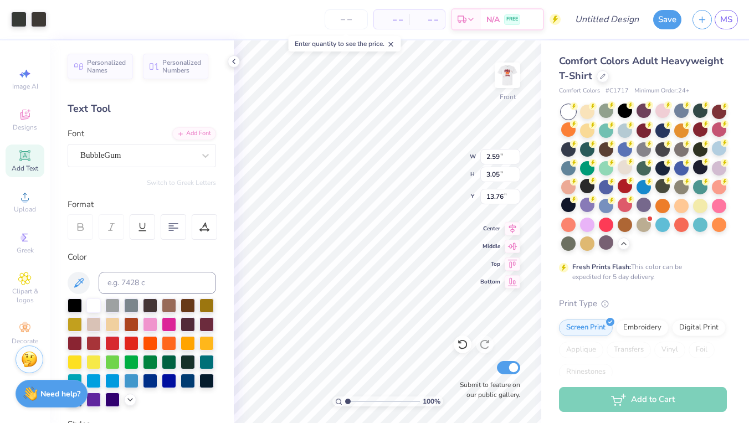
type input "13.51"
type input "5.91"
type input "5.83"
type input "7.92"
type input "2.86"
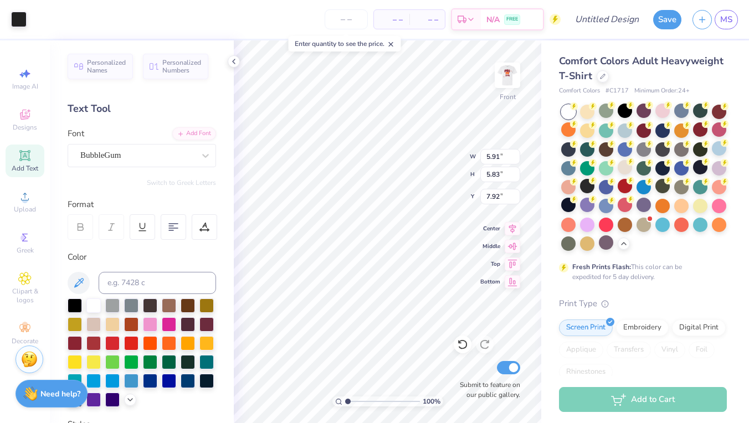
type input "2.82"
type input "5.03"
type input "2.80"
type input "3.29"
type input "10.70"
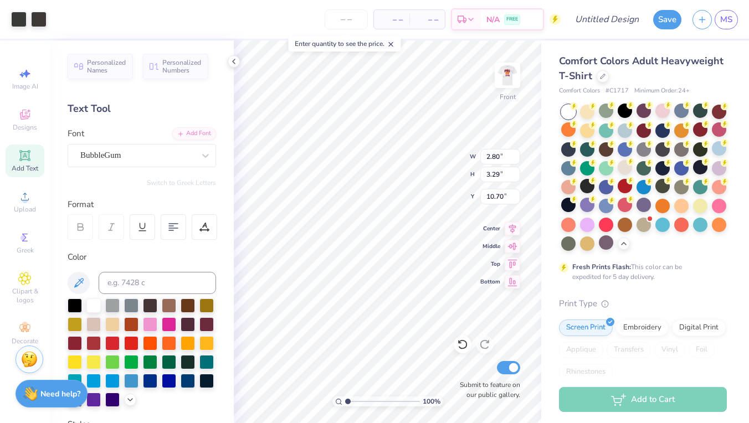
type input "2.86"
type input "2.82"
type input "4.94"
type input "5.68"
type input "6.00"
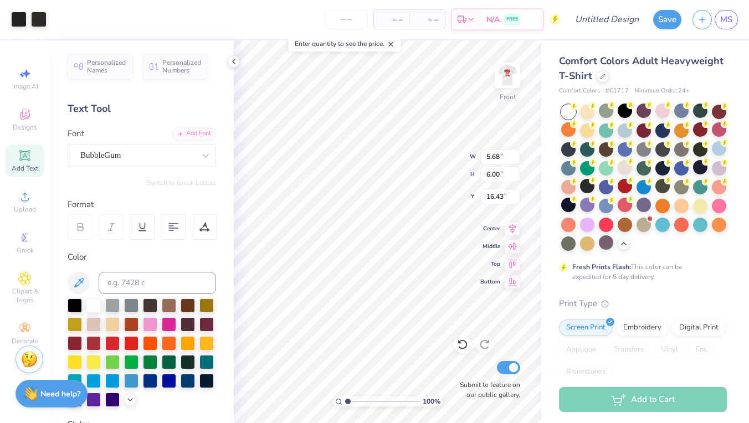
type input "17.60"
type input "2.73"
type input "2.88"
type input "17.23"
click at [505, 74] on img at bounding box center [507, 75] width 44 height 44
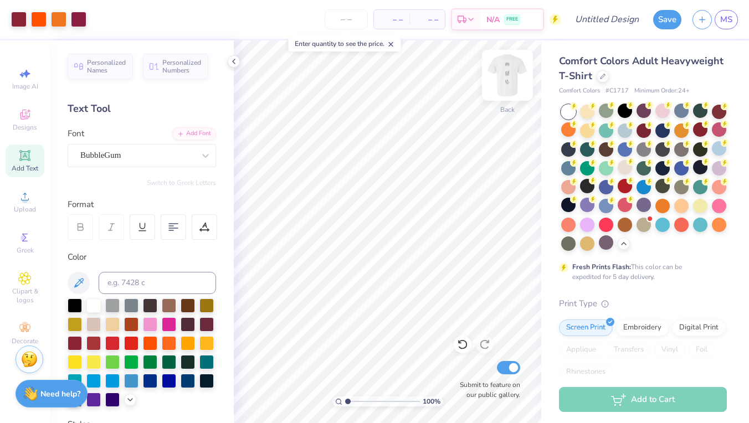
click at [508, 81] on img at bounding box center [507, 75] width 44 height 44
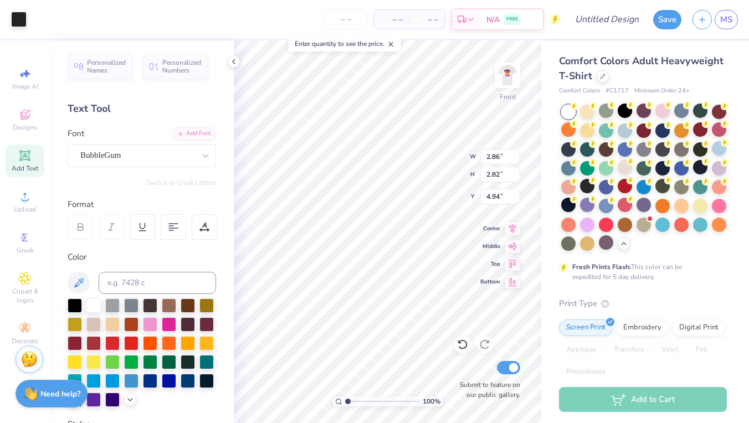
type input "6.91"
type input "2.80"
type input "3.29"
type input "6.67"
type input "2.73"
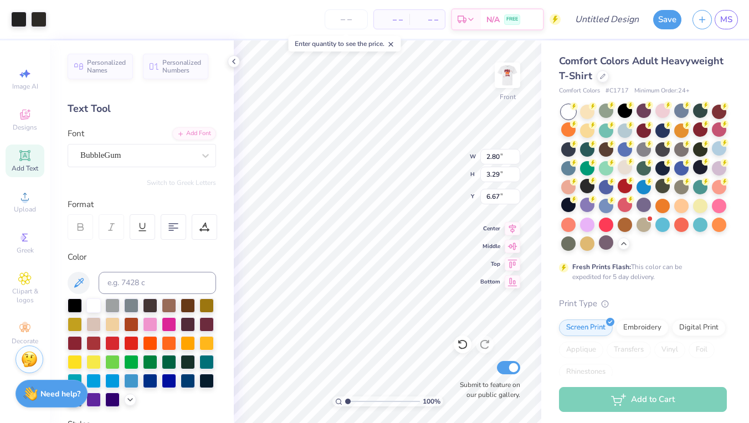
type input "2.88"
type input "7.08"
click at [129, 324] on div at bounding box center [131, 323] width 14 height 14
click at [70, 305] on div at bounding box center [75, 305] width 14 height 14
click at [22, 201] on circle at bounding box center [25, 200] width 6 height 6
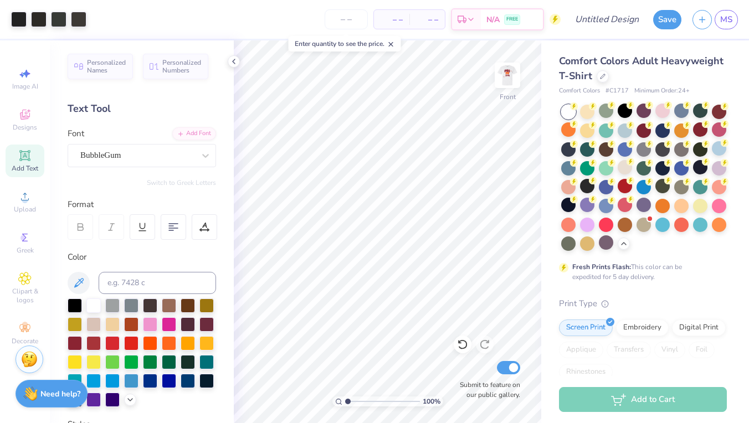
click at [25, 156] on icon at bounding box center [25, 155] width 8 height 8
type textarea "T"
type textarea "the future of medicine"
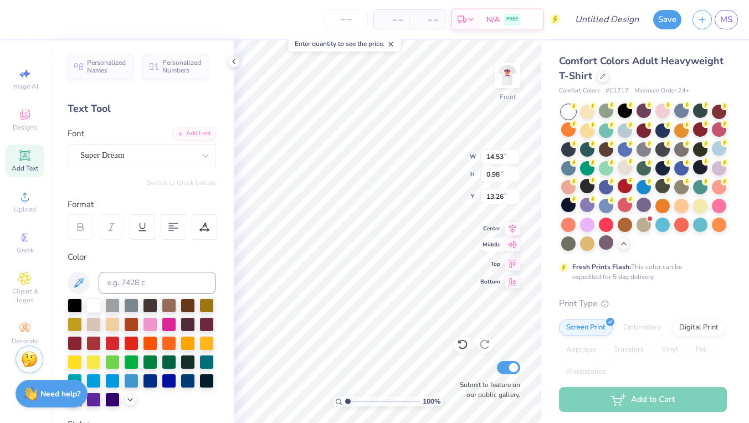
type input "10.49"
click at [517, 157] on input "14.52" at bounding box center [500, 157] width 40 height 16
click at [517, 157] on input "14.51" at bounding box center [500, 157] width 40 height 16
click at [517, 157] on input "14.5" at bounding box center [500, 157] width 40 height 16
click at [517, 159] on input "14.49" at bounding box center [500, 157] width 40 height 16
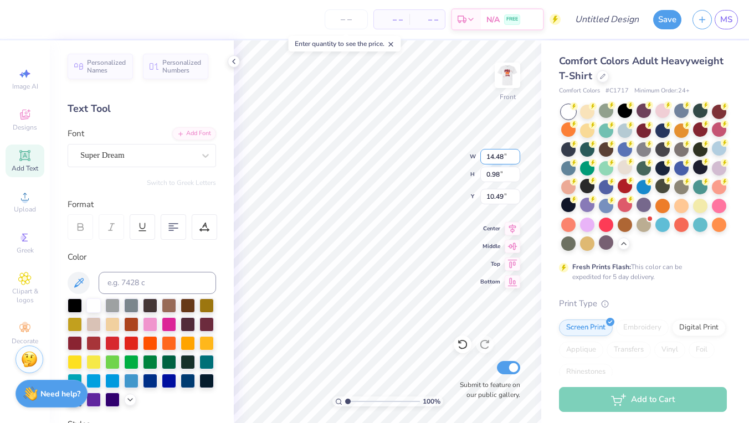
click at [517, 159] on input "14.48" at bounding box center [500, 157] width 40 height 16
click at [517, 159] on input "14.47" at bounding box center [500, 157] width 40 height 16
click at [517, 159] on input "14.46" at bounding box center [500, 157] width 40 height 16
type input "14.08"
click at [517, 159] on input "14.08" at bounding box center [500, 157] width 40 height 16
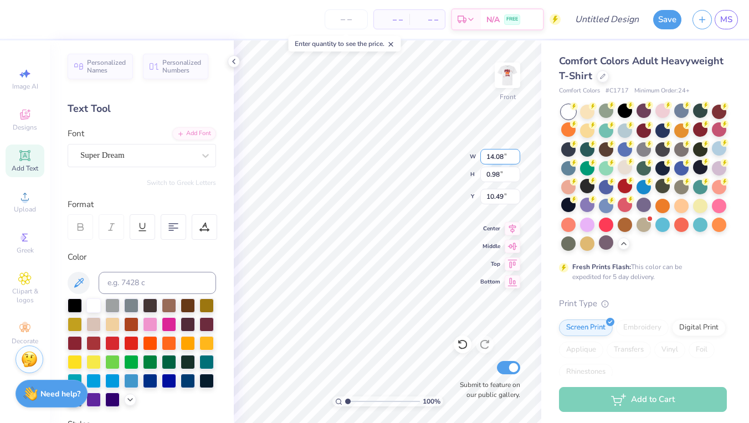
type input "0.95"
type input "10.50"
type input "13.67"
click at [516, 159] on input "13.67" at bounding box center [500, 157] width 40 height 16
type input "0.92"
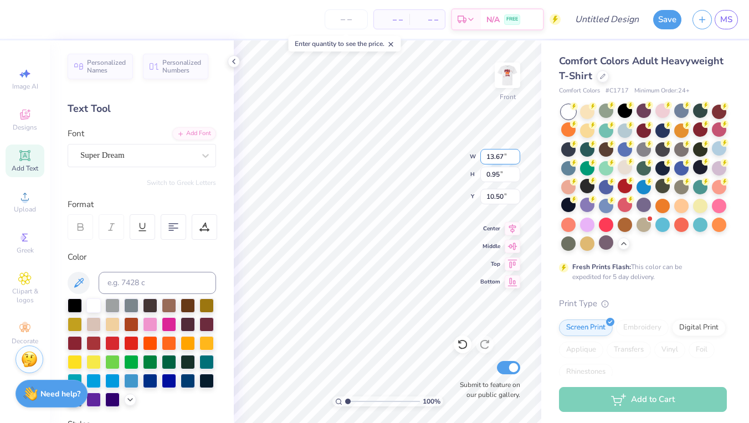
type input "10.51"
click at [517, 160] on input "13.66" at bounding box center [500, 157] width 40 height 16
click at [517, 160] on input "13.65" at bounding box center [500, 157] width 40 height 16
click at [517, 160] on input "13.64" at bounding box center [500, 157] width 40 height 16
click at [517, 160] on input "13.63" at bounding box center [500, 157] width 40 height 16
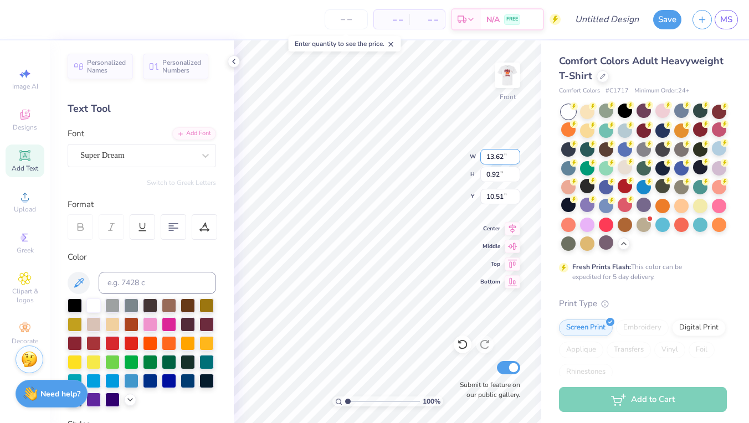
click at [517, 160] on input "13.62" at bounding box center [500, 157] width 40 height 16
type input "13.61"
click at [517, 160] on input "13.61" at bounding box center [500, 157] width 40 height 16
type input "10.52"
click at [624, 186] on div at bounding box center [625, 186] width 14 height 14
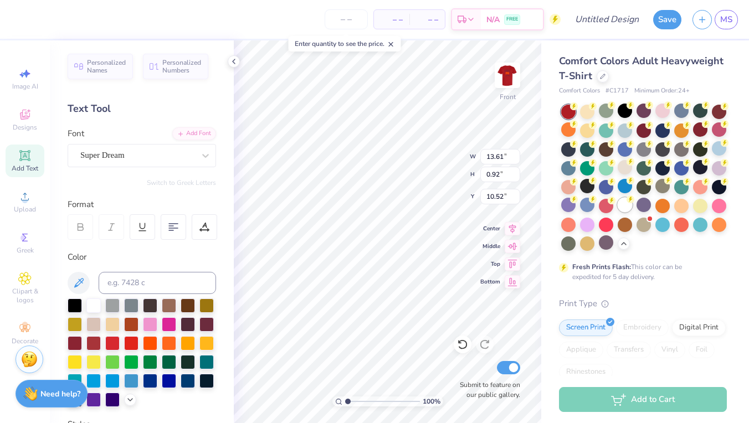
click at [623, 207] on div at bounding box center [625, 205] width 14 height 14
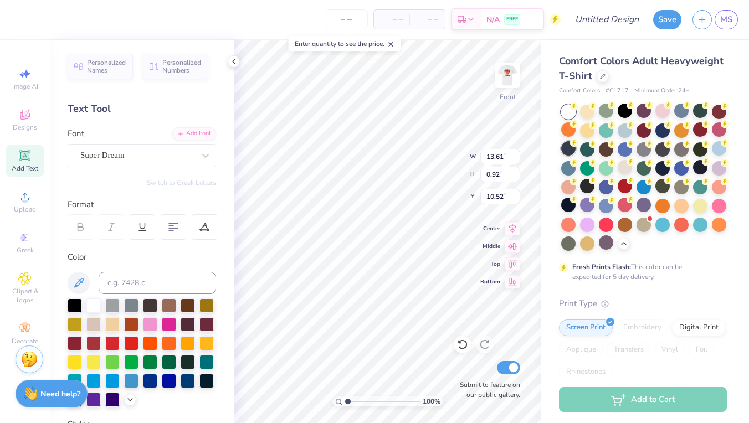
click at [570, 153] on div at bounding box center [568, 148] width 14 height 14
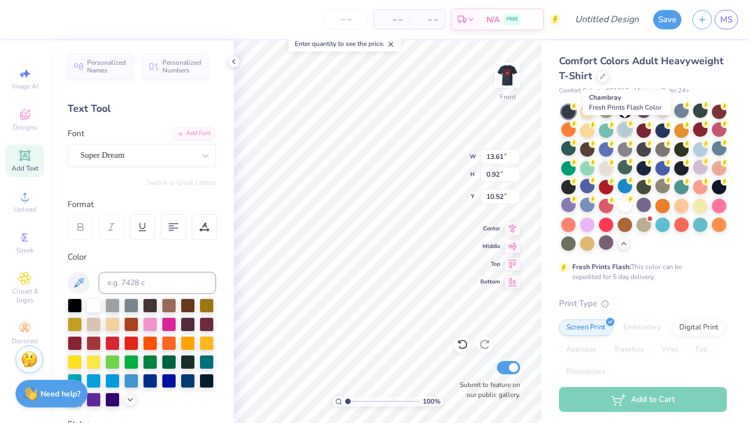
click at [628, 130] on div at bounding box center [625, 129] width 14 height 14
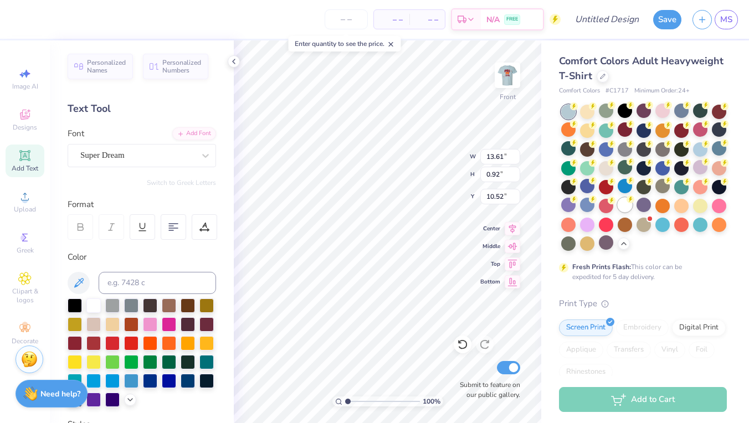
click at [622, 206] on div at bounding box center [625, 205] width 14 height 14
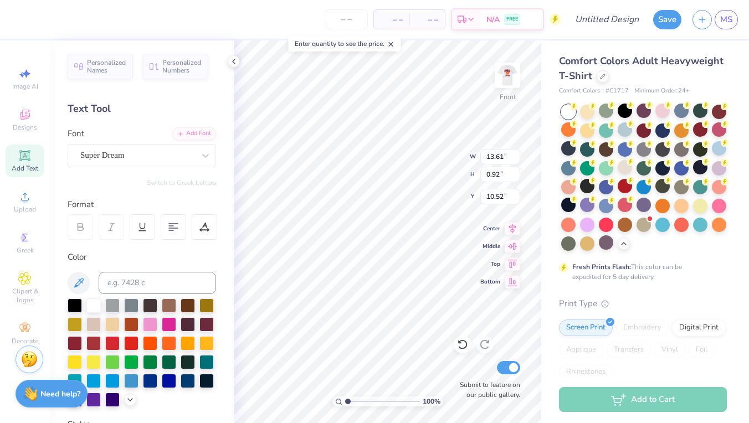
click at [643, 157] on div at bounding box center [644, 178] width 166 height 146
click at [644, 148] on div at bounding box center [644, 148] width 14 height 14
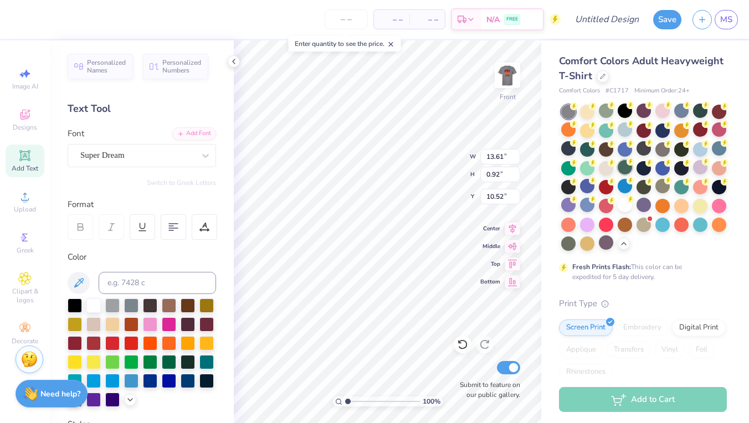
click at [626, 167] on div at bounding box center [625, 167] width 14 height 14
click at [639, 150] on div at bounding box center [644, 148] width 14 height 14
click at [620, 207] on div at bounding box center [625, 205] width 14 height 14
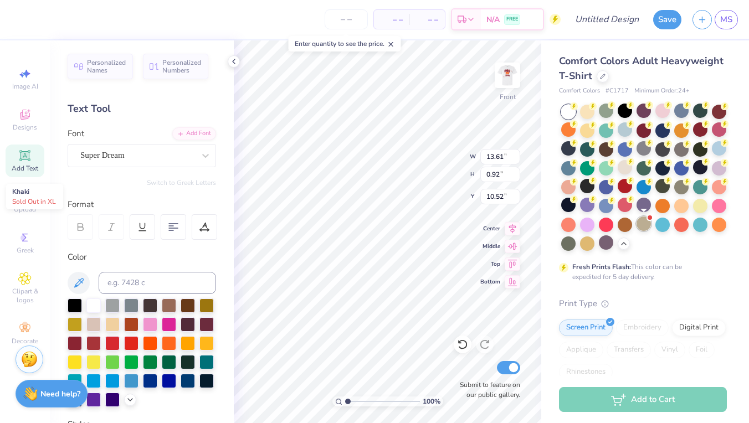
click at [641, 217] on div at bounding box center [644, 224] width 14 height 14
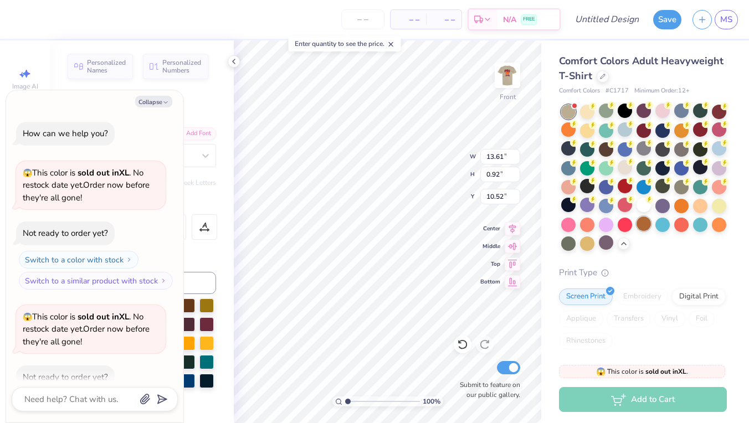
scroll to position [58, 0]
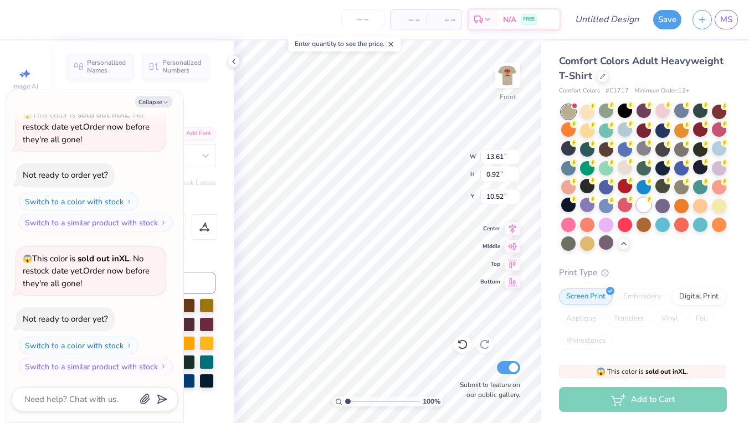
click at [641, 202] on div at bounding box center [644, 205] width 14 height 14
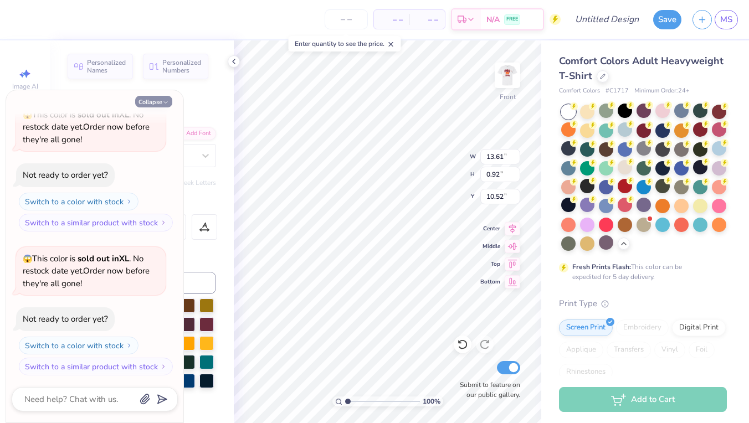
click at [160, 103] on button "Collapse" at bounding box center [153, 102] width 37 height 12
type textarea "x"
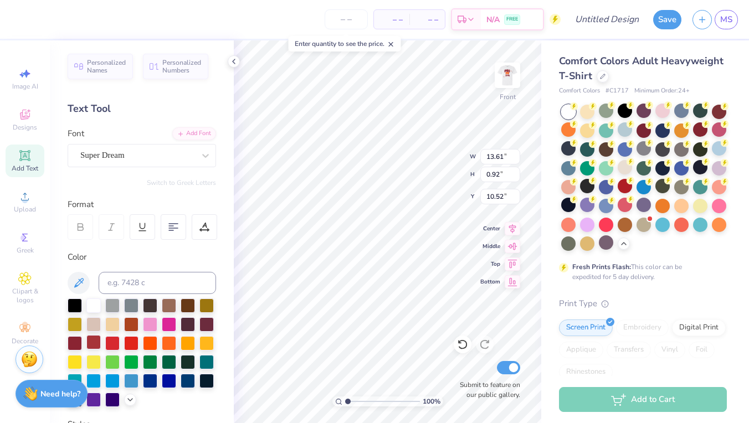
click at [90, 340] on div at bounding box center [93, 342] width 14 height 14
click at [80, 339] on div at bounding box center [75, 342] width 14 height 14
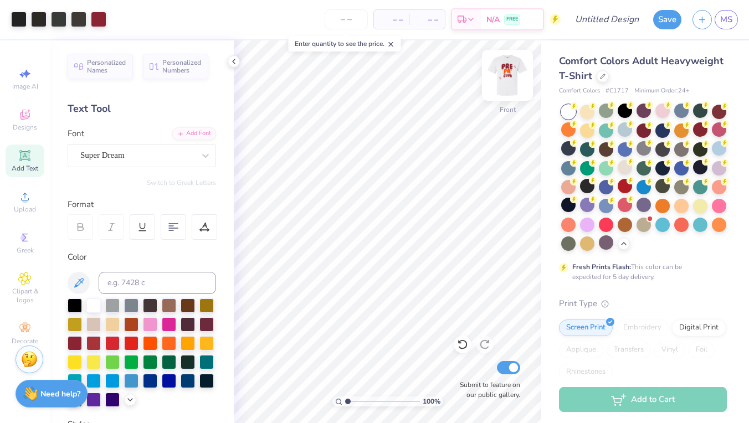
click at [513, 70] on img at bounding box center [507, 75] width 44 height 44
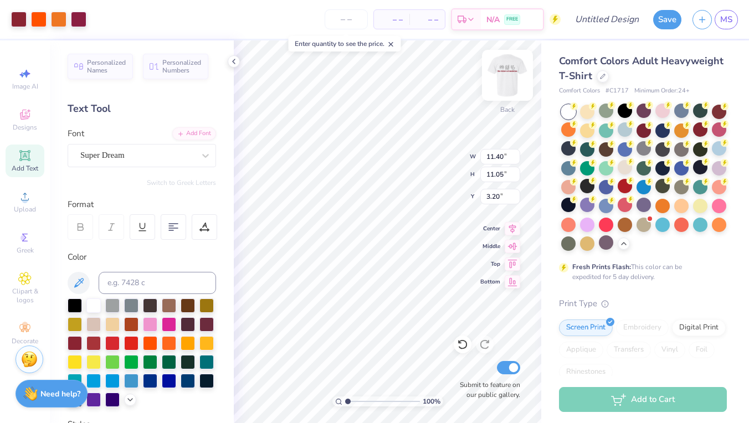
click at [513, 78] on img at bounding box center [507, 75] width 44 height 44
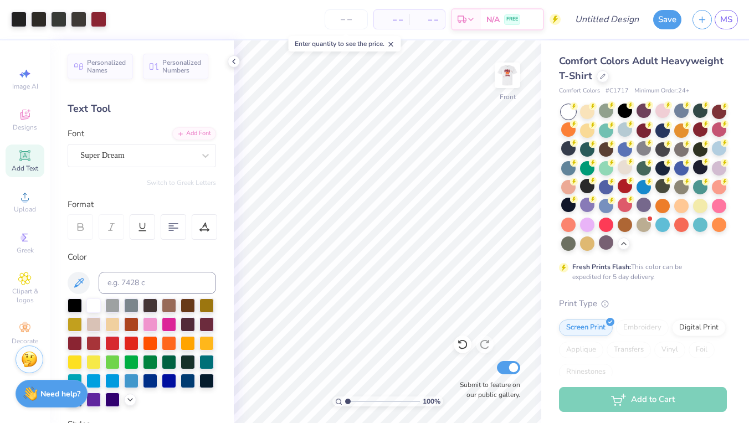
click at [393, 42] on icon at bounding box center [391, 44] width 8 height 8
click at [510, 78] on img at bounding box center [507, 75] width 44 height 44
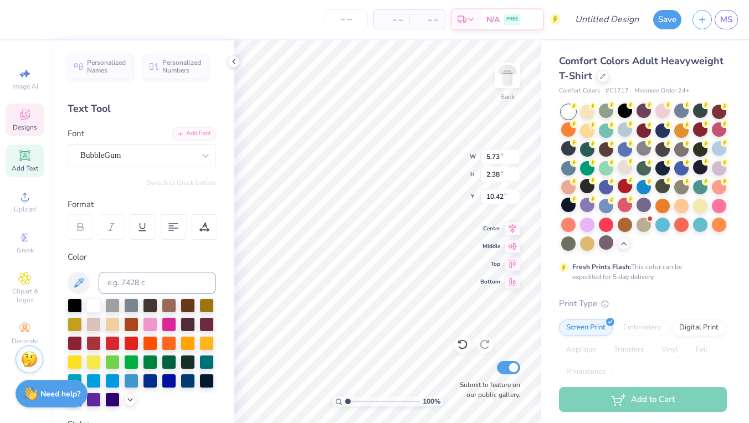
type input "7.53"
type input "4.15"
type input "3.20"
type input "3.00"
click at [509, 223] on icon at bounding box center [513, 227] width 16 height 13
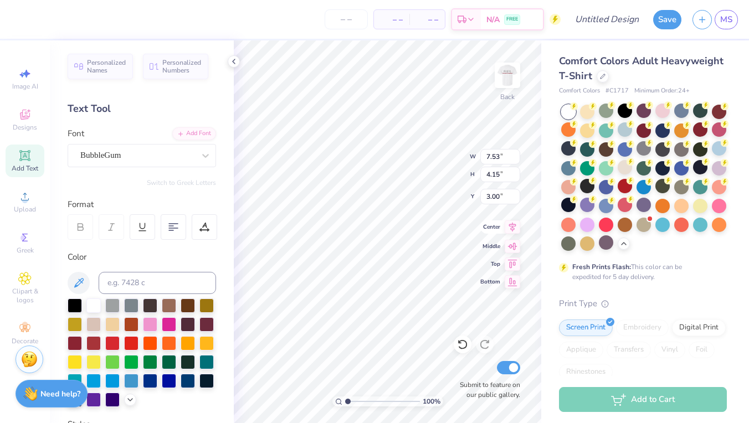
type input "1.49"
type input "1.75"
type input "9.55"
type input "4.51"
type input "3.35"
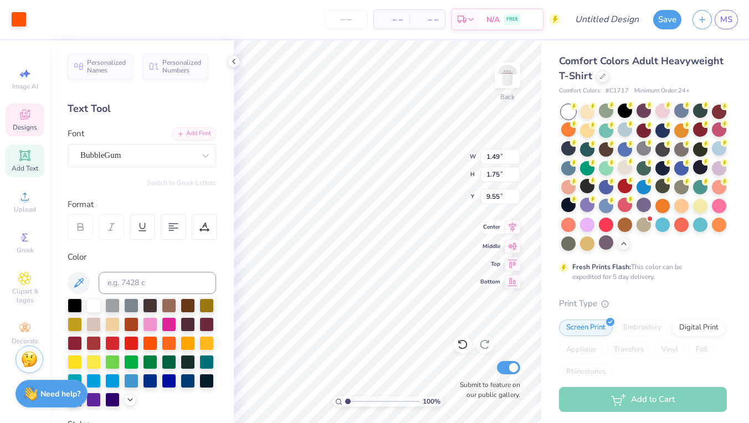
type input "6.78"
click at [512, 229] on icon at bounding box center [513, 227] width 16 height 13
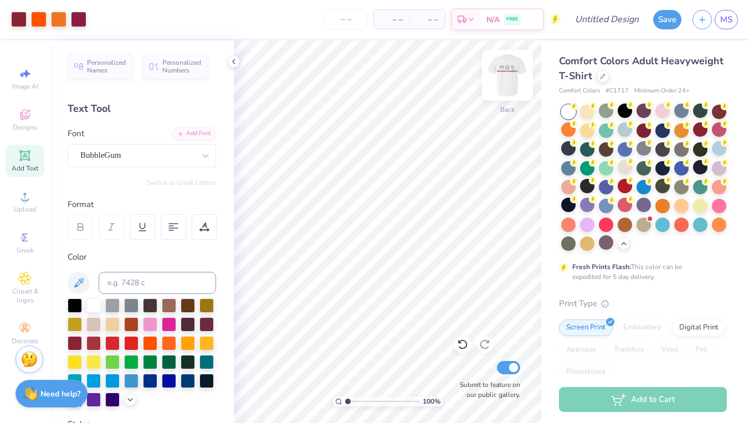
click at [516, 73] on img at bounding box center [507, 75] width 44 height 44
click at [27, 156] on icon at bounding box center [25, 155] width 8 height 8
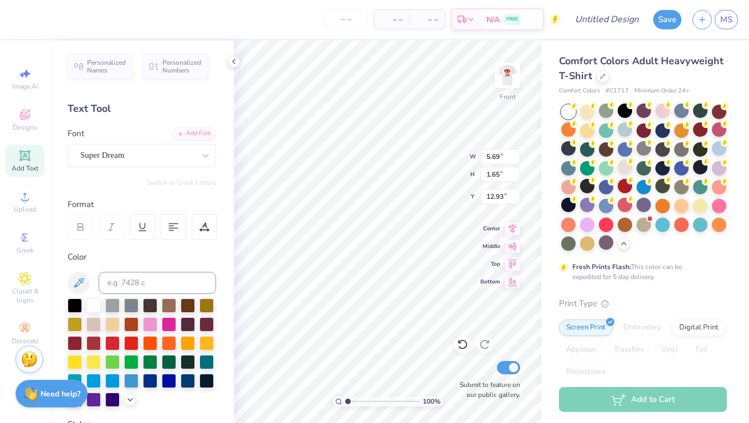
type textarea "T"
type textarea "Pre-PA Club @[US_STATE][GEOGRAPHIC_DATA]"
type input "5.68"
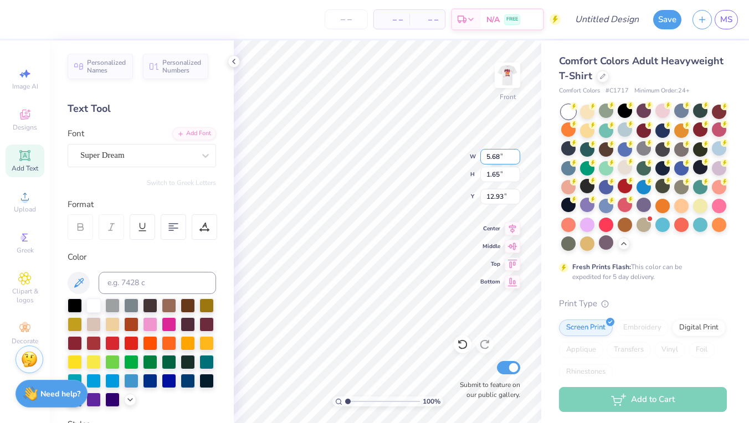
type input "1.01"
type input "13.24"
click at [517, 158] on input "5.64" at bounding box center [500, 157] width 40 height 16
click at [517, 158] on input "5.63" at bounding box center [500, 157] width 40 height 16
click at [517, 158] on input "5.62" at bounding box center [500, 157] width 40 height 16
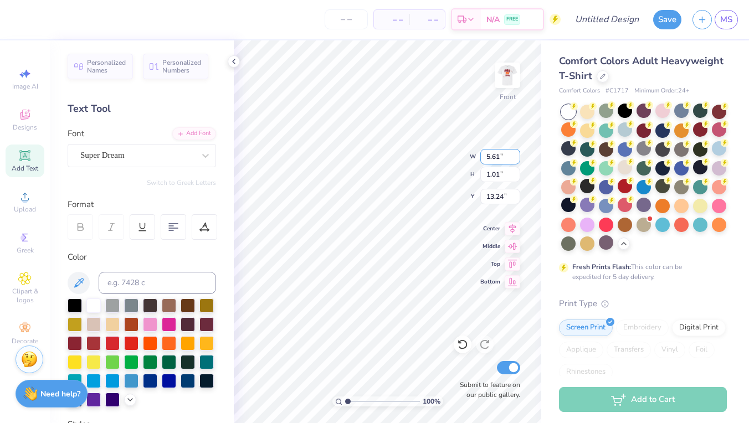
click at [517, 158] on input "5.61" at bounding box center [500, 157] width 40 height 16
click at [517, 158] on input "5.6" at bounding box center [500, 157] width 40 height 16
click at [517, 158] on input "5.59" at bounding box center [500, 157] width 40 height 16
click at [517, 158] on input "5.58" at bounding box center [500, 157] width 40 height 16
click at [517, 158] on input "5.57" at bounding box center [500, 157] width 40 height 16
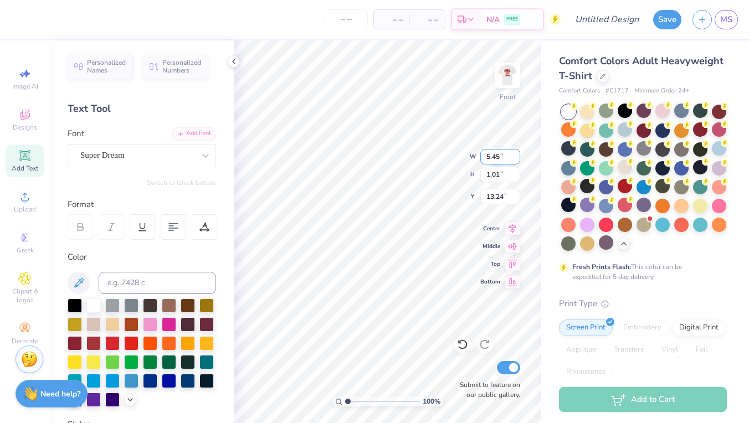
type input "5.44"
click at [517, 158] on input "5.44" at bounding box center [500, 157] width 40 height 16
type input "0.38"
type input "13.56"
type input "5.56"
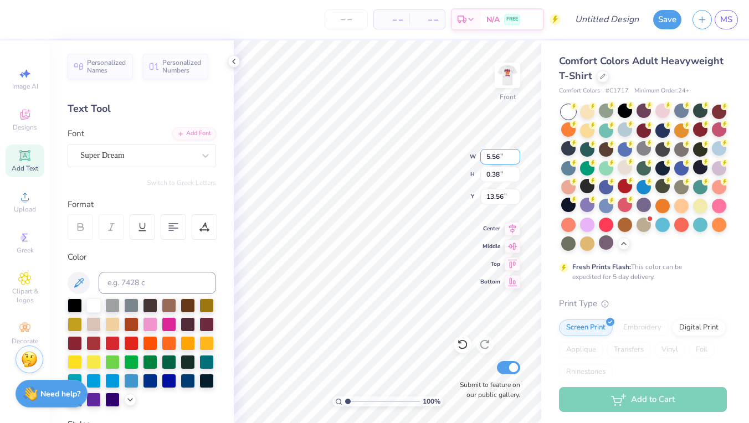
click at [517, 155] on input "5.56" at bounding box center [500, 157] width 40 height 16
type input "0.39"
click at [476, 157] on div "100 % Front W 5.56 5.56 " H 0.39 0.39 " Y 13.56 13.56 " Center Middle Top Botto…" at bounding box center [388, 231] width 308 height 383
type input "6.05"
click at [515, 154] on input "6.05" at bounding box center [500, 157] width 40 height 16
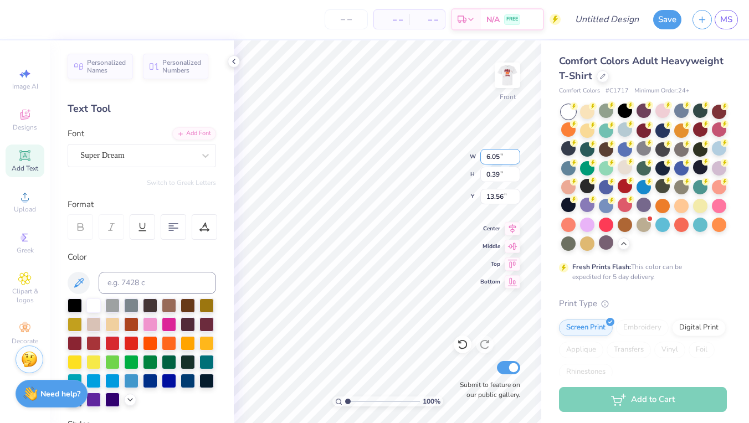
type input "0.42"
type input "13.54"
click at [516, 156] on input "6.05" at bounding box center [500, 157] width 40 height 16
type input "6.48"
click at [515, 156] on input "6.48" at bounding box center [500, 157] width 40 height 16
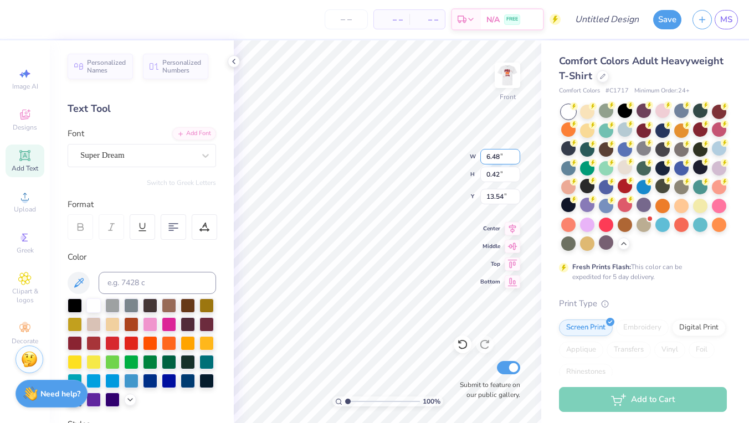
type input "0.45"
type input "13.52"
type input "6.71"
click at [517, 156] on input "6.71" at bounding box center [500, 157] width 40 height 16
type input "0.47"
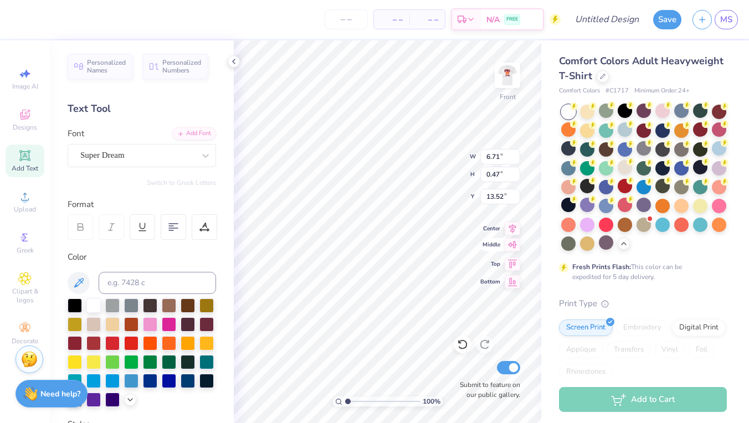
type input "9.79"
type input "0.68"
type input "13.30"
click at [148, 343] on div at bounding box center [150, 342] width 14 height 14
click at [170, 338] on div at bounding box center [169, 342] width 14 height 14
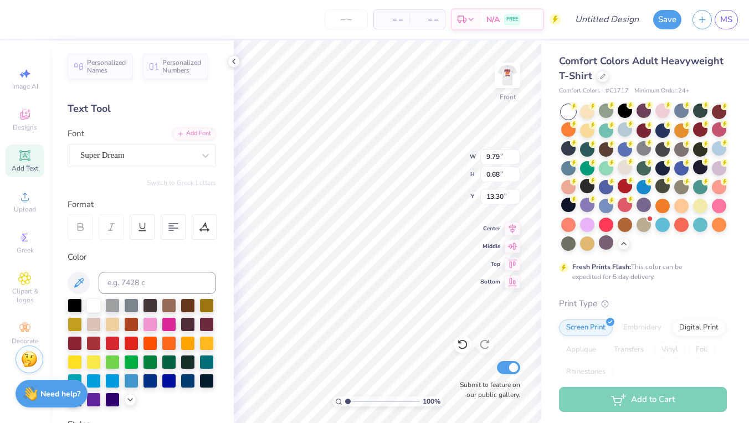
type input "11.82"
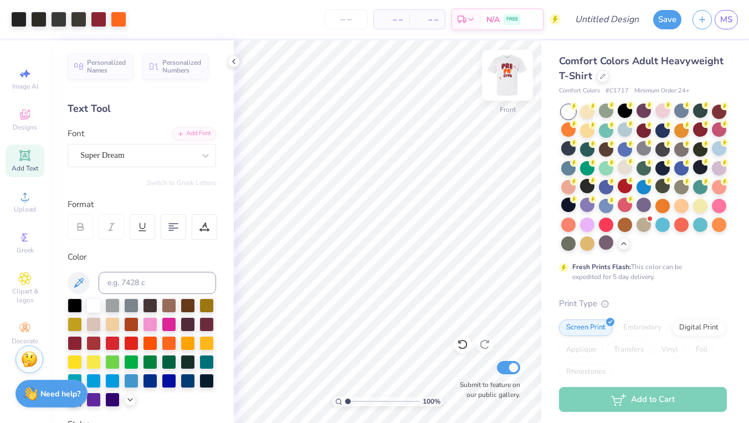
click at [509, 78] on img at bounding box center [507, 75] width 44 height 44
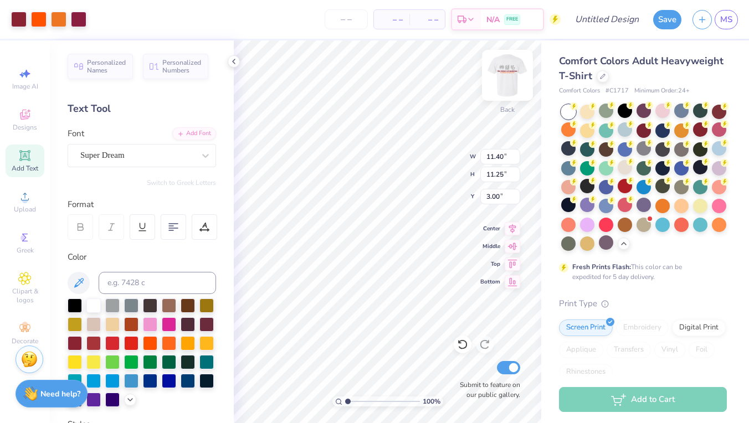
click at [510, 76] on img at bounding box center [507, 75] width 44 height 44
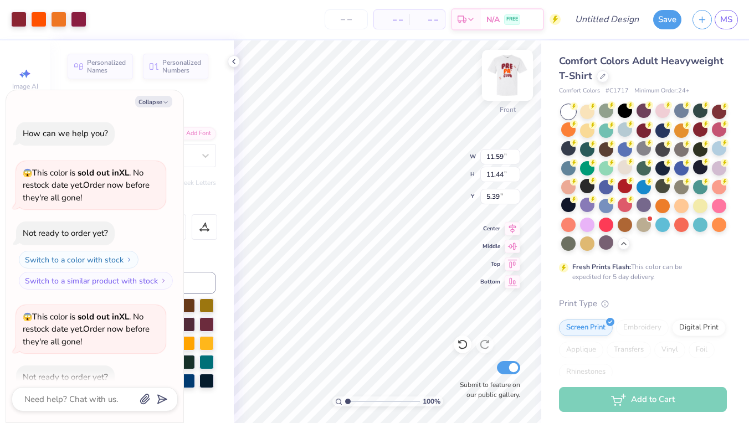
scroll to position [167, 0]
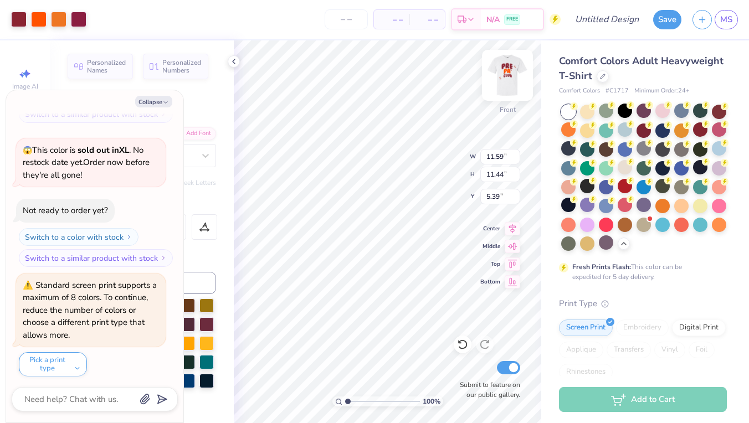
type textarea "x"
type input "14.43"
click at [505, 79] on img at bounding box center [507, 75] width 44 height 44
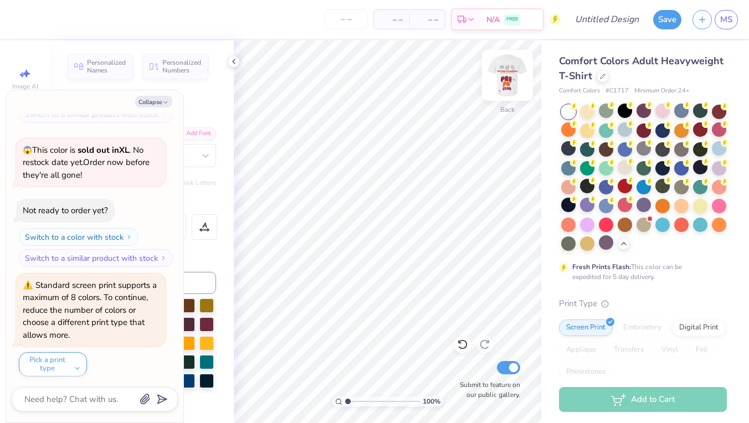
click at [506, 70] on img at bounding box center [507, 75] width 44 height 44
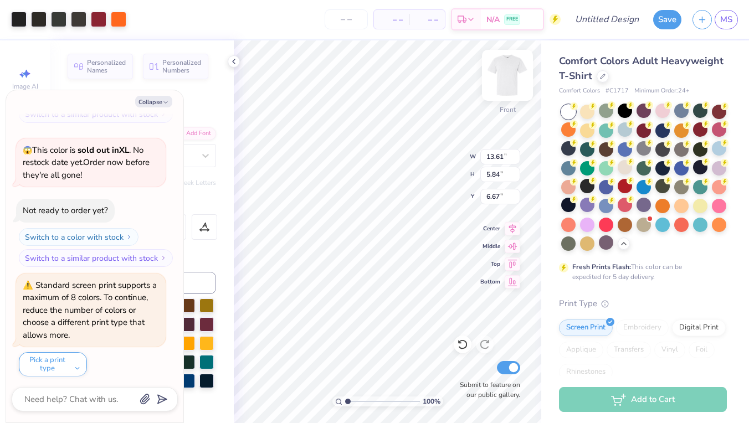
click at [500, 72] on img at bounding box center [507, 75] width 44 height 44
type textarea "x"
type input "4.12"
click at [514, 227] on icon at bounding box center [512, 227] width 7 height 9
type textarea "x"
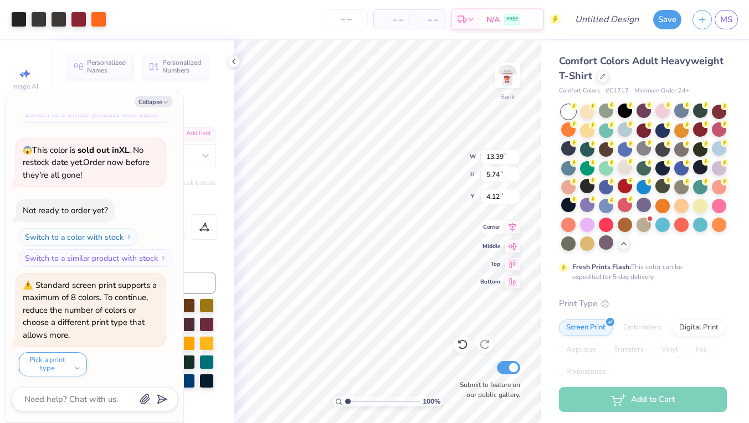
type input "12.37"
type input "5.31"
type textarea "x"
type input "4.20"
click at [510, 225] on icon at bounding box center [512, 227] width 7 height 9
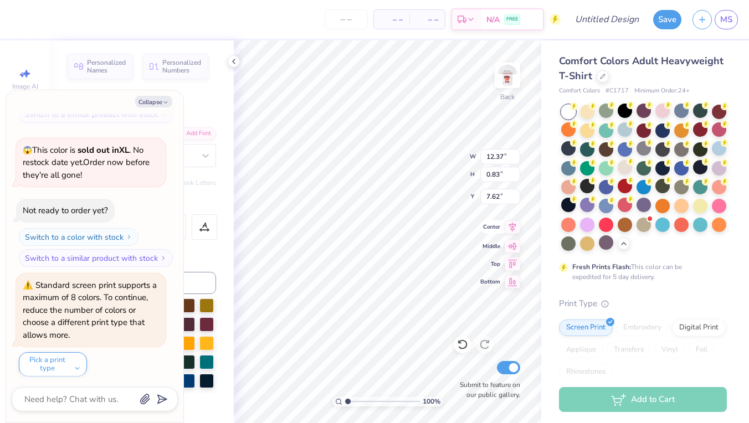
click at [509, 224] on icon at bounding box center [513, 227] width 16 height 13
type textarea "x"
type input "2.54"
type input "2.99"
type input "4.12"
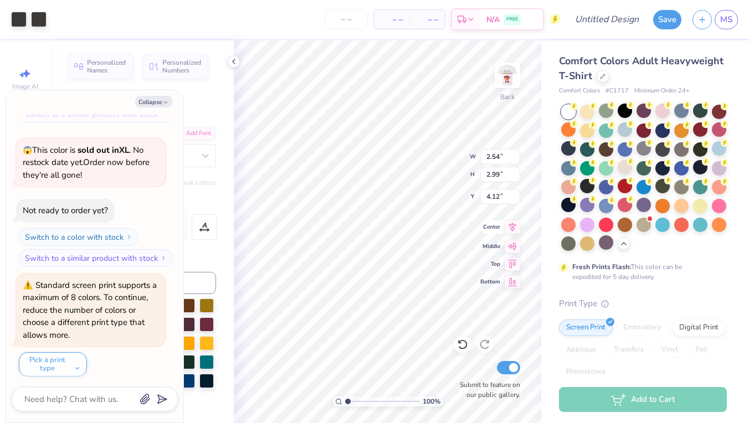
click at [511, 230] on icon at bounding box center [512, 227] width 7 height 9
type textarea "x"
type input "2.60"
type input "2.56"
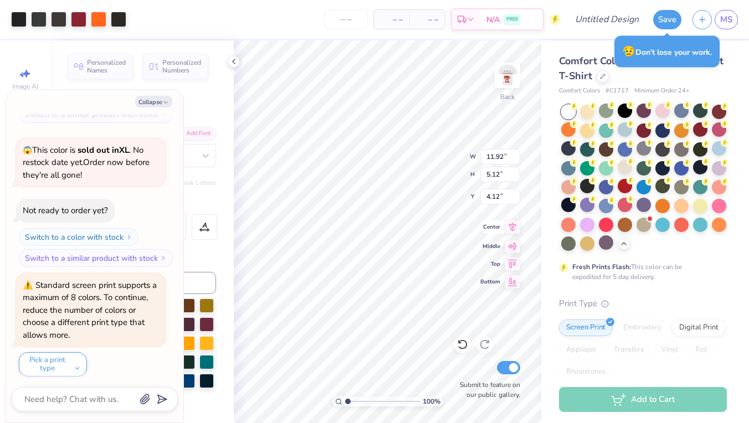
click at [515, 224] on icon at bounding box center [513, 227] width 16 height 13
click at [516, 82] on img at bounding box center [507, 75] width 44 height 44
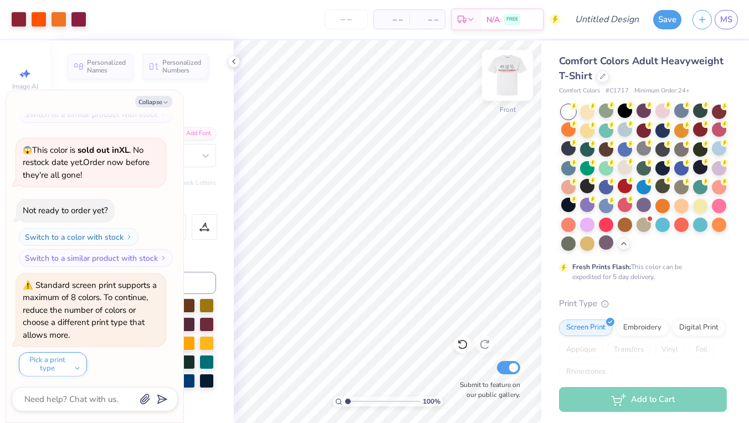
click at [510, 83] on img at bounding box center [507, 75] width 44 height 44
click at [504, 81] on img at bounding box center [507, 75] width 44 height 44
click at [604, 22] on input "Design Title" at bounding box center [620, 19] width 54 height 22
click at [668, 15] on button "Save" at bounding box center [667, 17] width 28 height 19
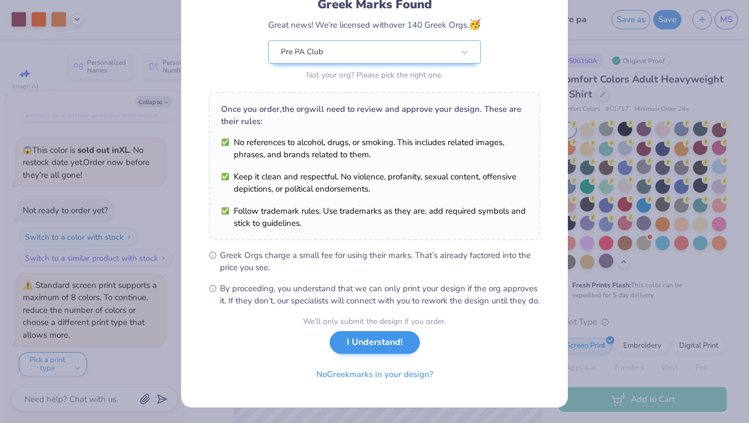
scroll to position [95, 0]
click at [346, 375] on button "No Greek marks in your design?" at bounding box center [375, 372] width 136 height 23
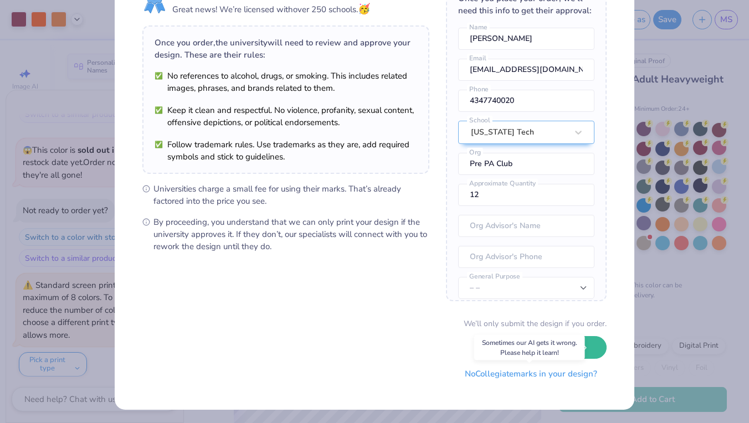
scroll to position [58, 0]
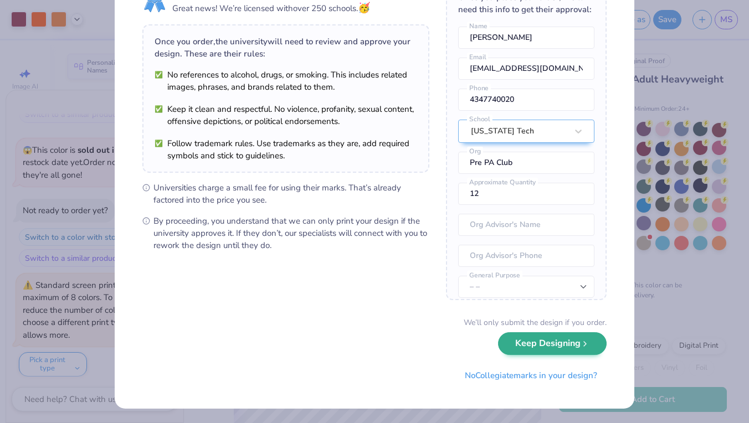
click at [547, 347] on button "Keep Designing" at bounding box center [552, 343] width 109 height 23
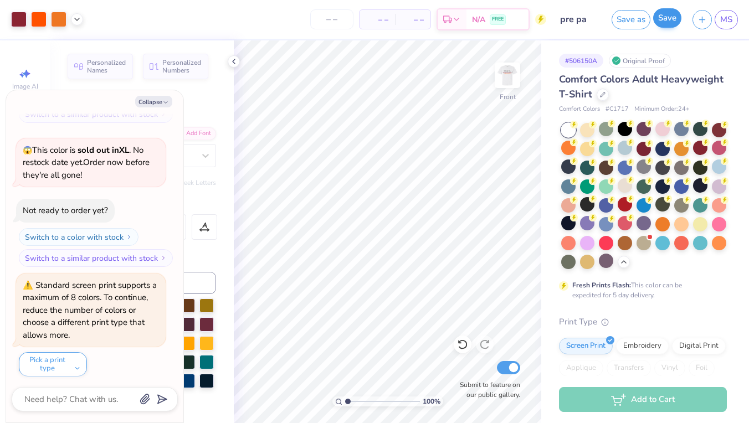
click at [659, 24] on button "Save" at bounding box center [667, 17] width 28 height 19
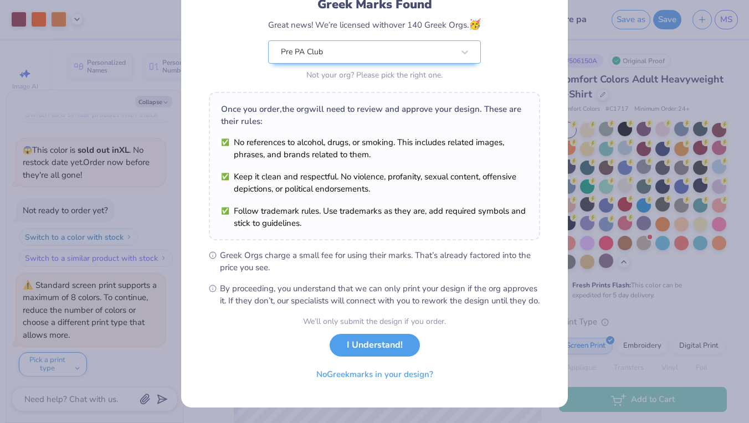
scroll to position [95, 0]
click at [402, 373] on button "No Greek marks in your design?" at bounding box center [375, 372] width 136 height 23
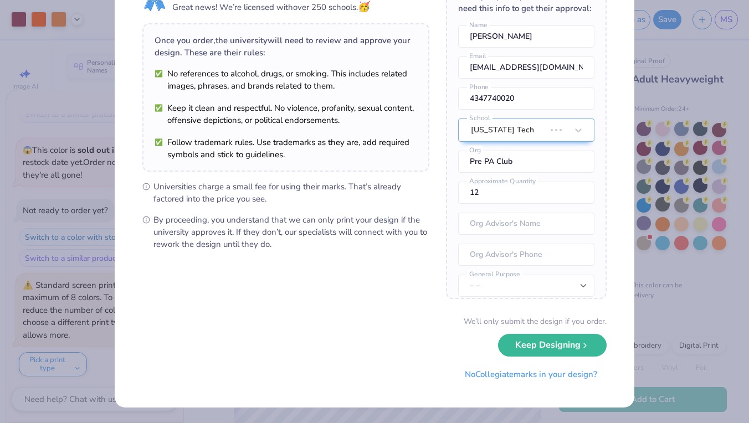
scroll to position [0, 0]
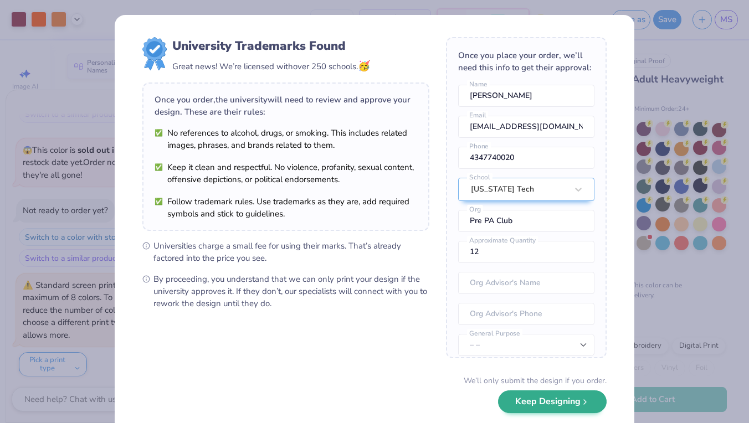
click at [513, 408] on button "Keep Designing" at bounding box center [552, 402] width 109 height 23
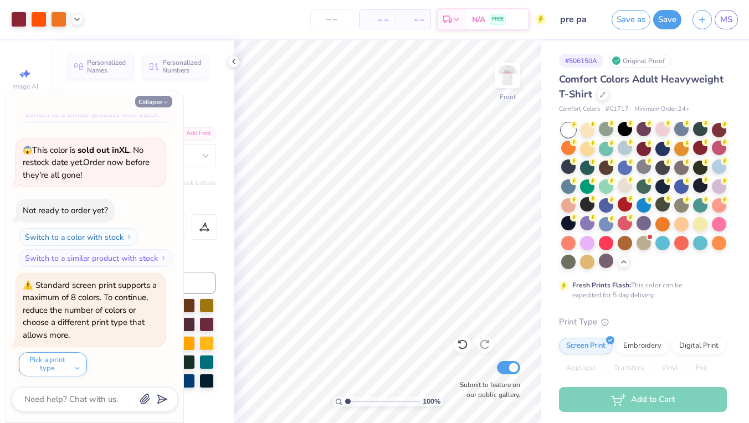
click at [145, 102] on button "Collapse" at bounding box center [153, 102] width 37 height 12
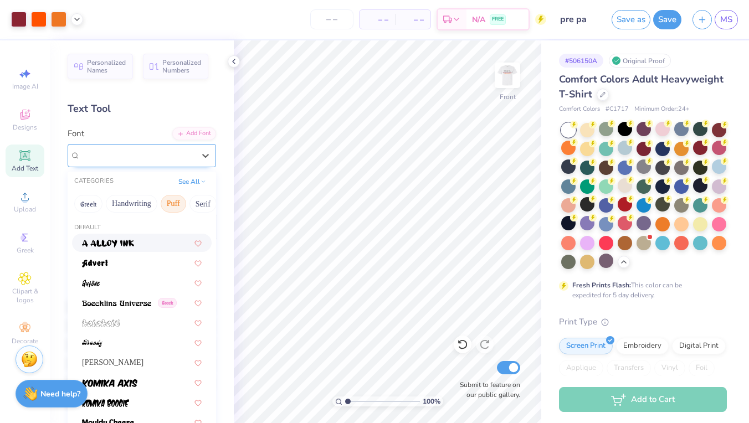
click at [140, 154] on div "Super Dream" at bounding box center [137, 155] width 116 height 17
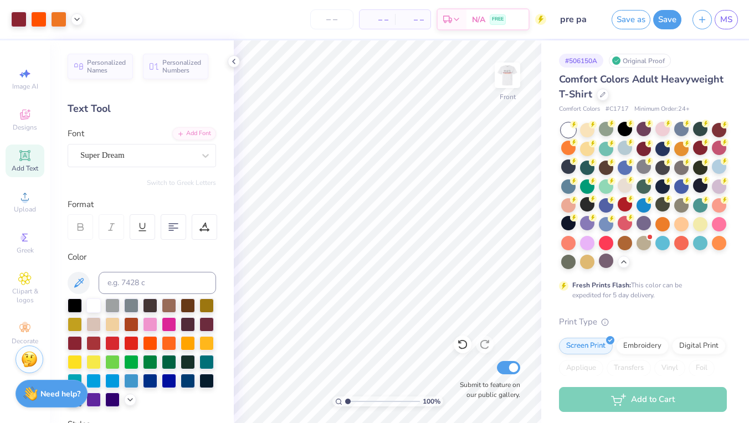
click at [147, 127] on div "Personalized Names Personalized Numbers Text Tool Add Font Font Super Dream Swi…" at bounding box center [142, 231] width 184 height 383
click at [15, 19] on div at bounding box center [19, 19] width 16 height 16
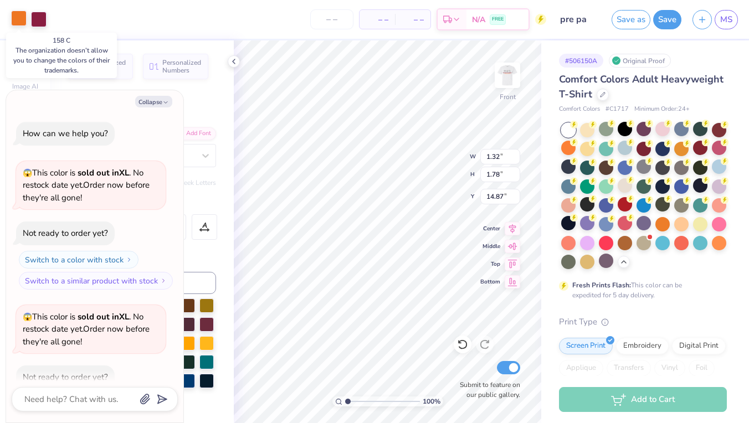
scroll to position [221, 0]
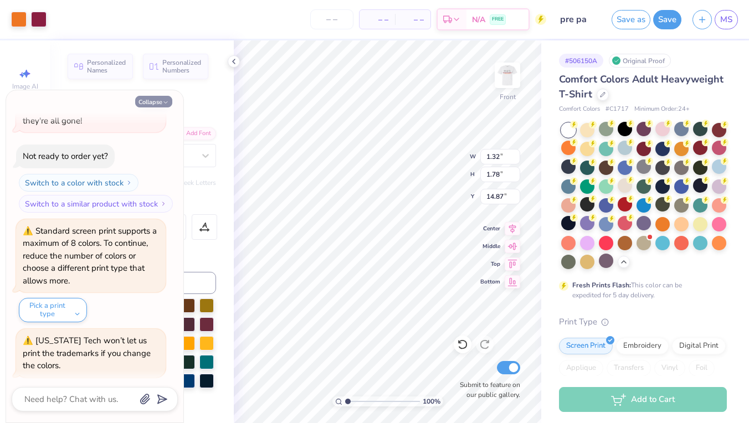
click at [155, 104] on button "Collapse" at bounding box center [153, 102] width 37 height 12
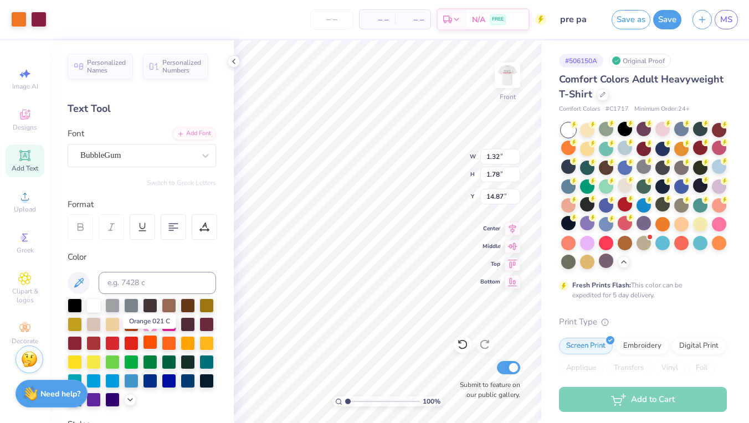
click at [150, 345] on div at bounding box center [150, 342] width 14 height 14
click at [73, 346] on div at bounding box center [75, 342] width 14 height 14
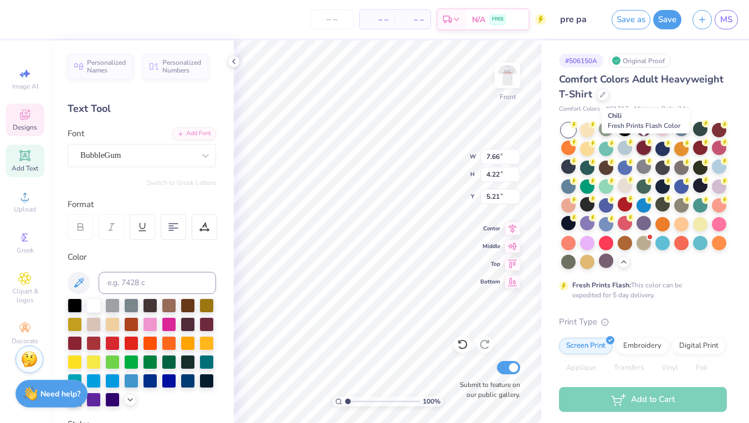
click at [643, 146] on div at bounding box center [644, 148] width 14 height 14
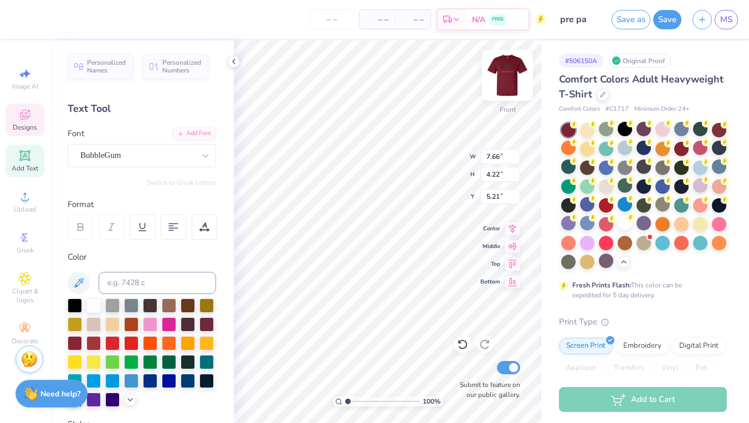
click at [512, 82] on img at bounding box center [507, 75] width 44 height 44
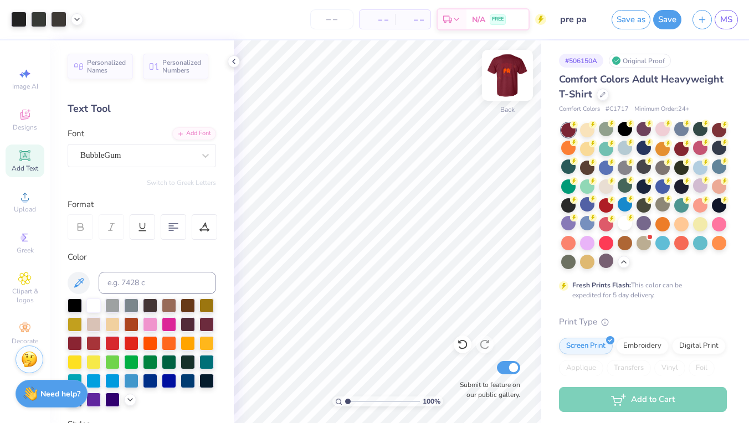
click at [512, 81] on img at bounding box center [507, 75] width 44 height 44
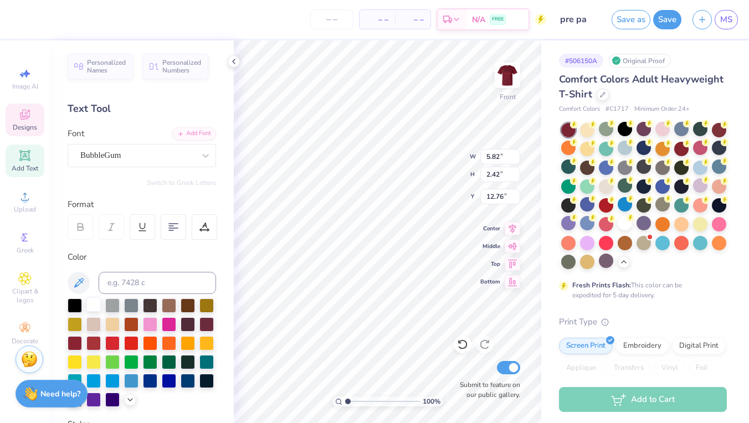
click at [89, 307] on div at bounding box center [93, 305] width 14 height 14
click at [93, 305] on div at bounding box center [93, 305] width 14 height 14
click at [508, 78] on img at bounding box center [507, 75] width 44 height 44
click at [96, 308] on div at bounding box center [93, 305] width 14 height 14
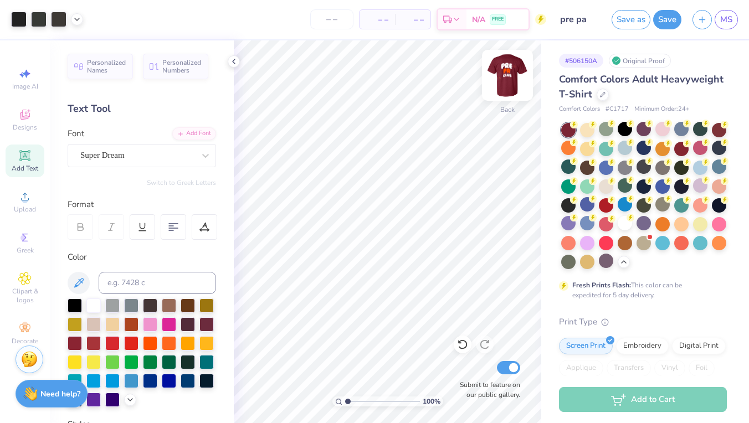
click at [511, 84] on img at bounding box center [507, 75] width 44 height 44
click at [511, 84] on img at bounding box center [507, 75] width 22 height 22
click at [506, 75] on img at bounding box center [507, 75] width 44 height 44
click at [506, 75] on img at bounding box center [507, 75] width 22 height 22
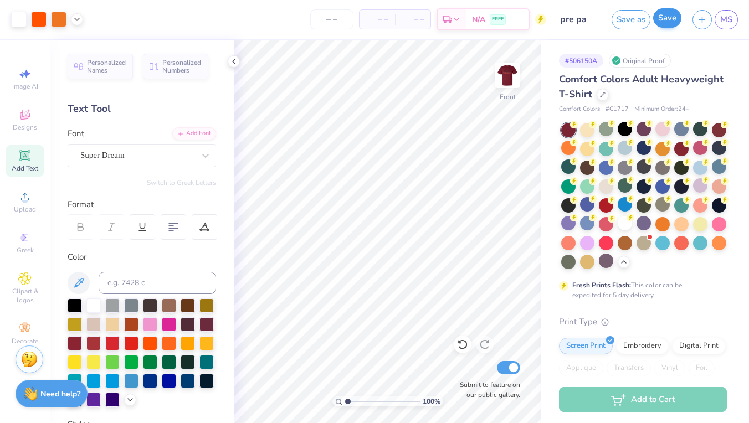
click at [673, 22] on button "Save" at bounding box center [667, 17] width 28 height 19
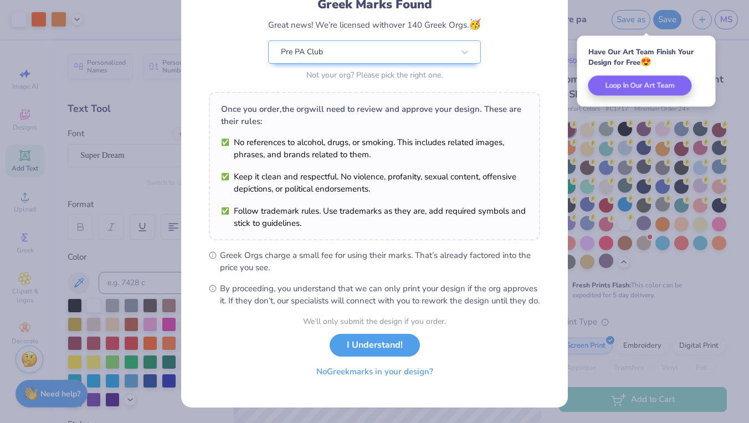
scroll to position [95, 0]
click at [361, 373] on button "No Greek marks in your design?" at bounding box center [375, 372] width 136 height 23
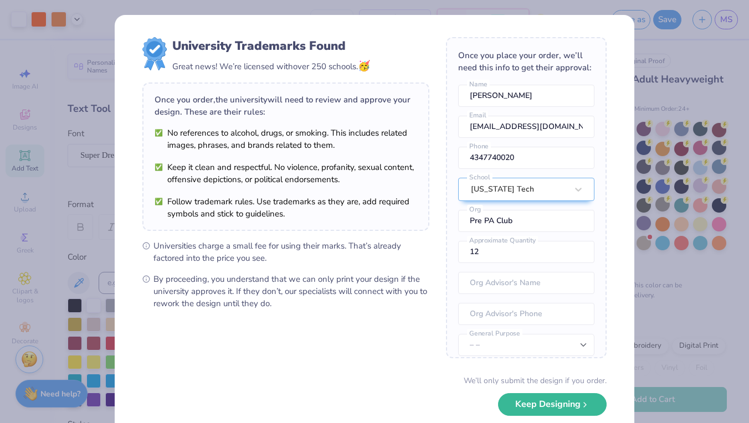
scroll to position [59, 0]
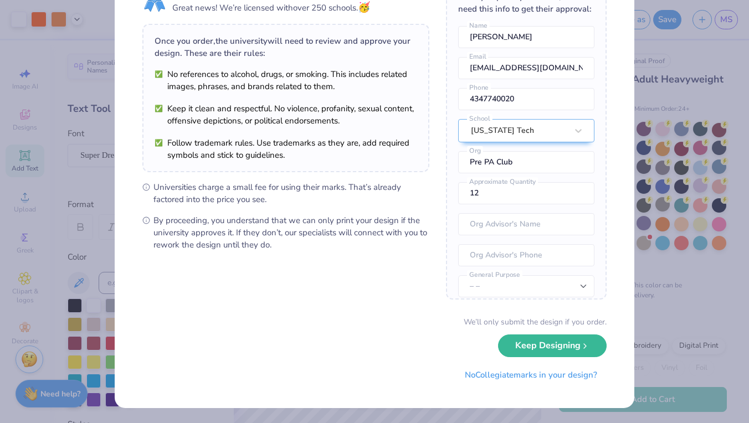
drag, startPoint x: 488, startPoint y: 375, endPoint x: 418, endPoint y: 311, distance: 94.5
click at [418, 311] on form "University Trademarks Found Great news! We’re licensed with over 250 schools. 🥳…" at bounding box center [374, 182] width 464 height 408
click at [524, 352] on button "Keep Designing" at bounding box center [552, 343] width 109 height 23
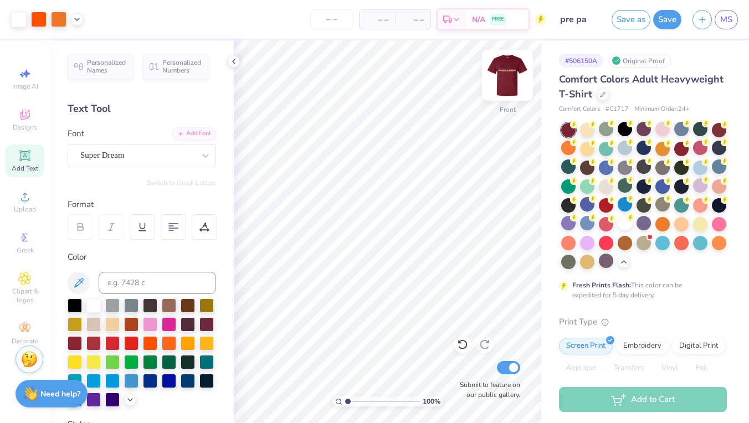
click at [508, 77] on img at bounding box center [507, 75] width 44 height 44
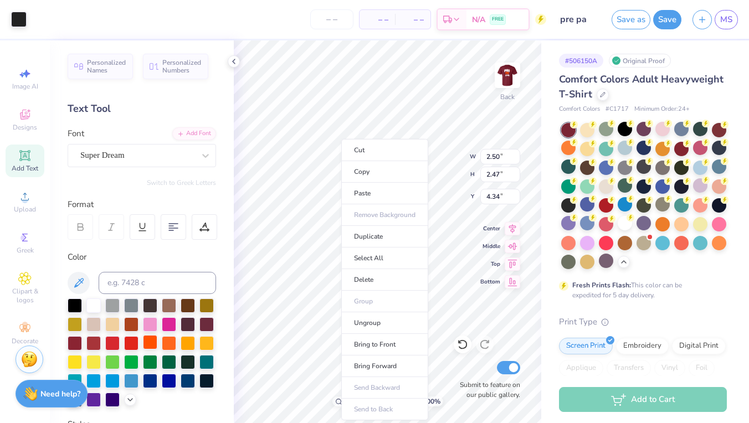
click at [156, 340] on div at bounding box center [150, 342] width 14 height 14
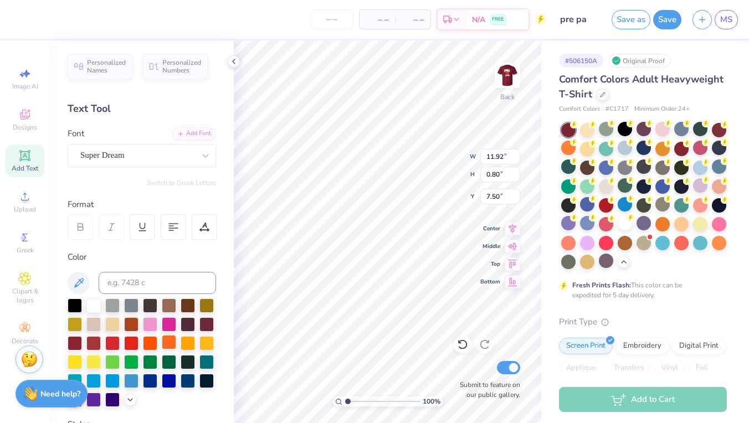
click at [169, 337] on div at bounding box center [169, 342] width 14 height 14
click at [94, 308] on div at bounding box center [93, 305] width 14 height 14
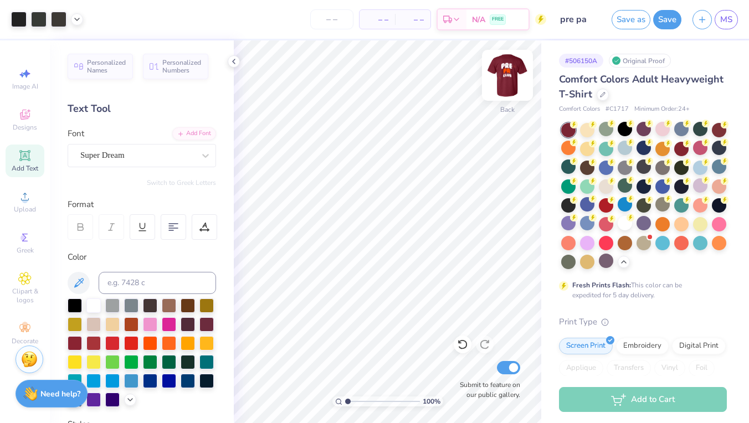
click at [506, 66] on img at bounding box center [507, 75] width 44 height 44
click at [506, 68] on img at bounding box center [507, 75] width 44 height 44
